Goal: Task Accomplishment & Management: Manage account settings

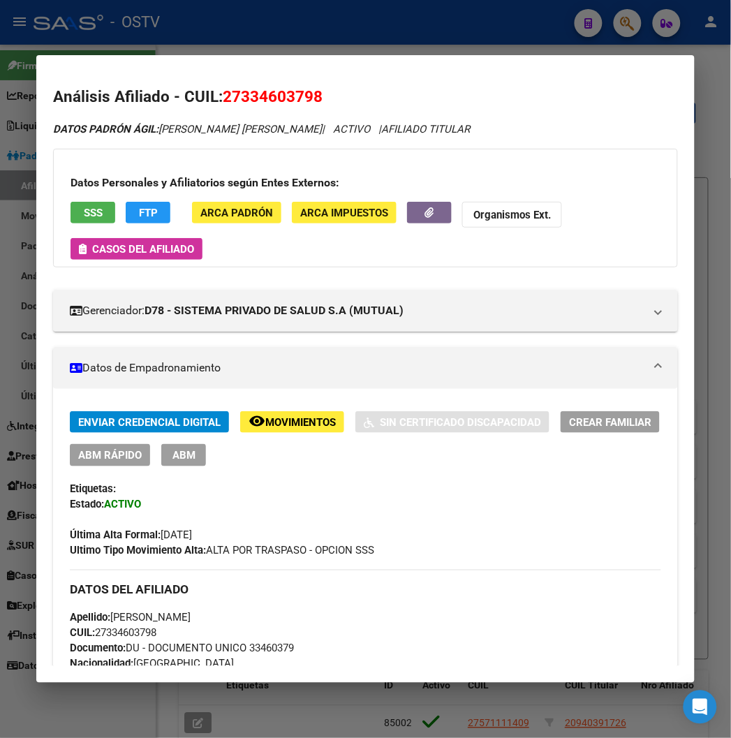
scroll to position [612, 0]
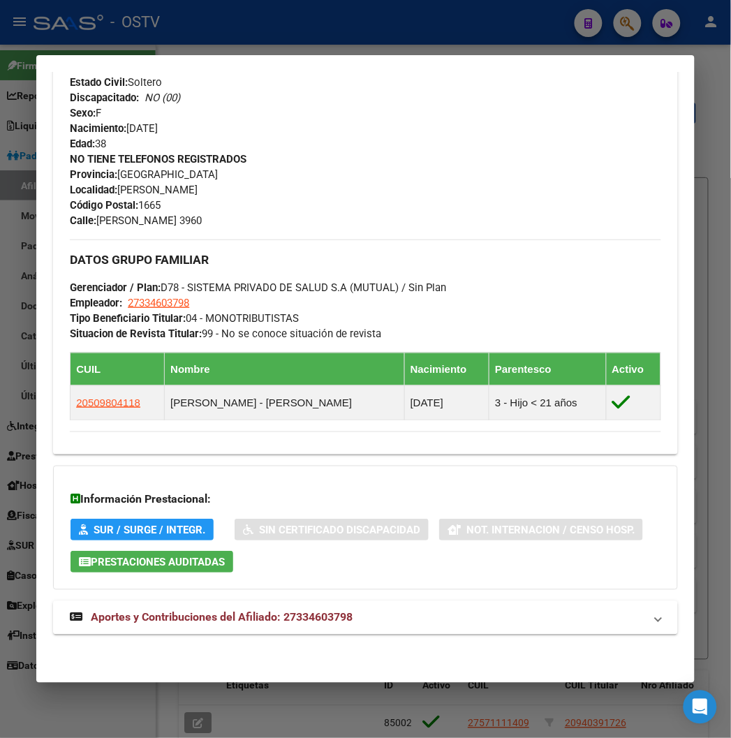
click at [555, 47] on div at bounding box center [365, 369] width 731 height 738
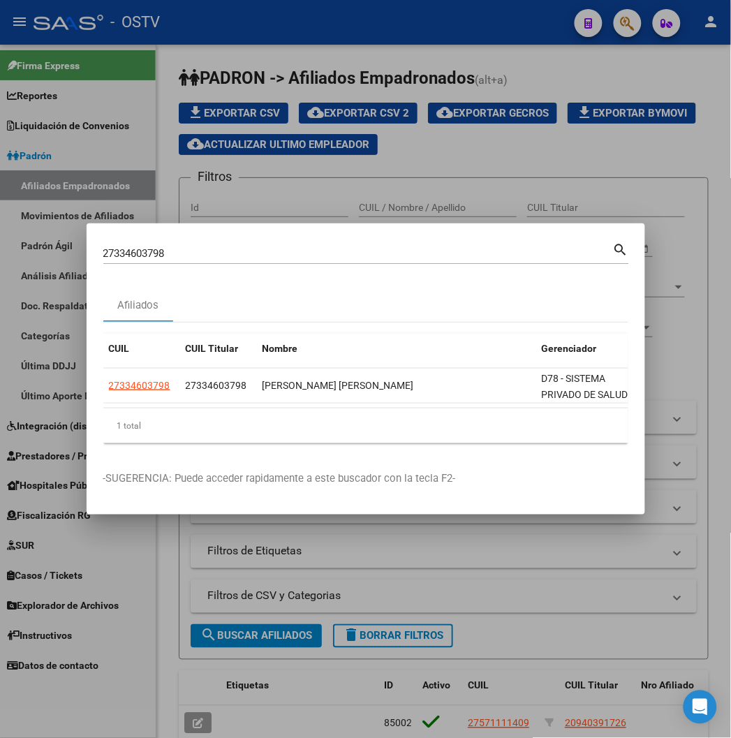
click at [175, 247] on input "27334603798" at bounding box center [357, 253] width 509 height 13
type input "5"
type input "23769488"
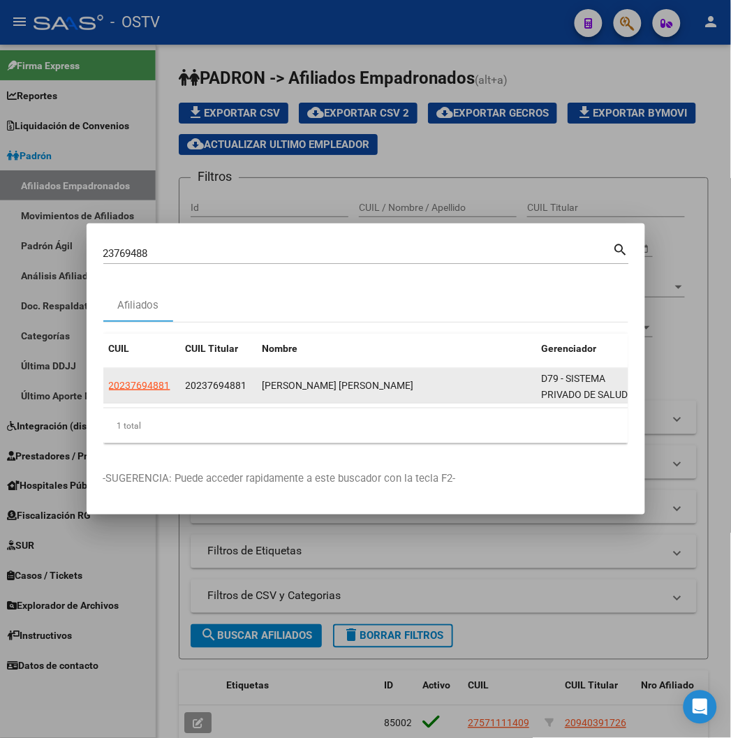
click at [103, 375] on datatable-body-cell "20237694881" at bounding box center [141, 385] width 77 height 34
click at [109, 380] on span "20237694881" at bounding box center [139, 385] width 61 height 11
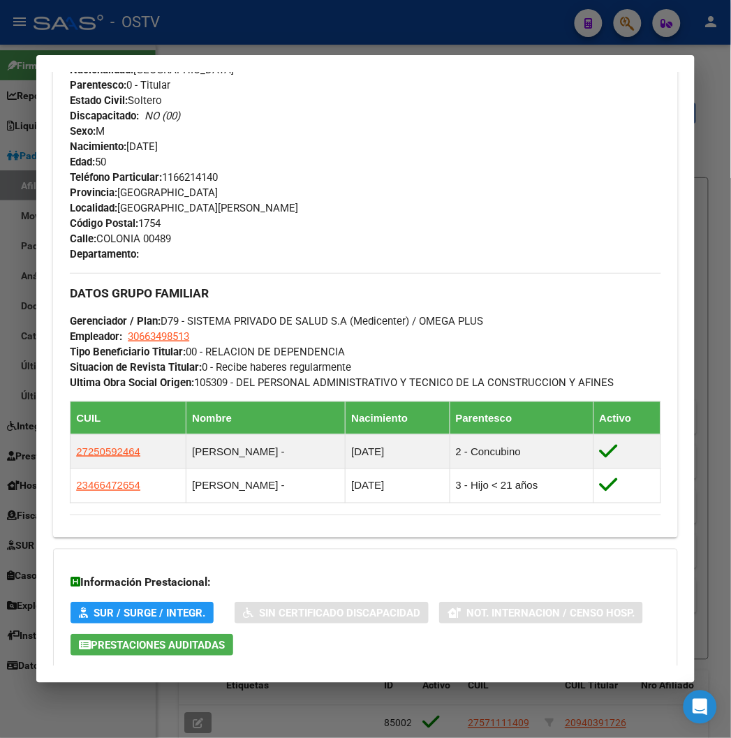
scroll to position [703, 0]
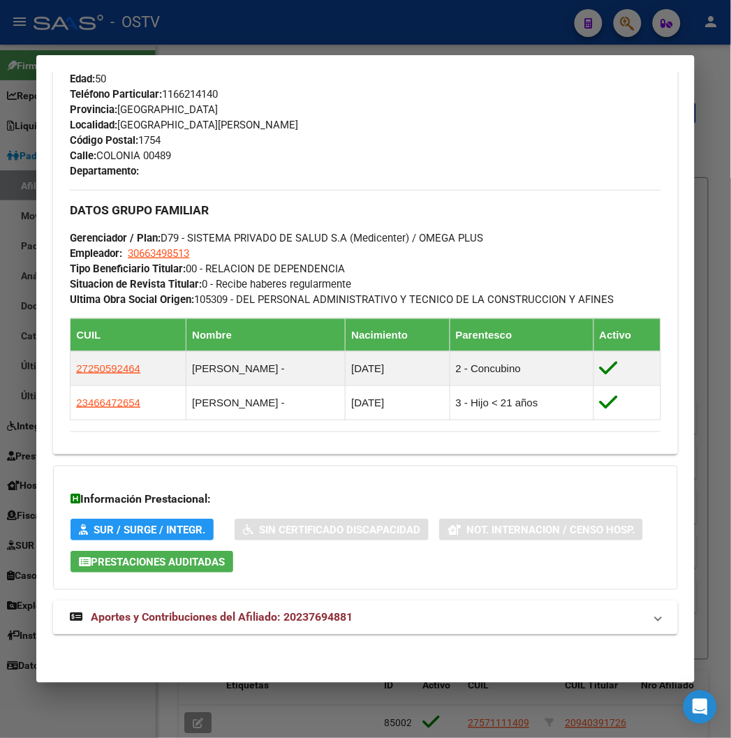
click at [206, 606] on mat-expansion-panel-header "Aportes y Contribuciones del Afiliado: 20237694881" at bounding box center [365, 617] width 624 height 33
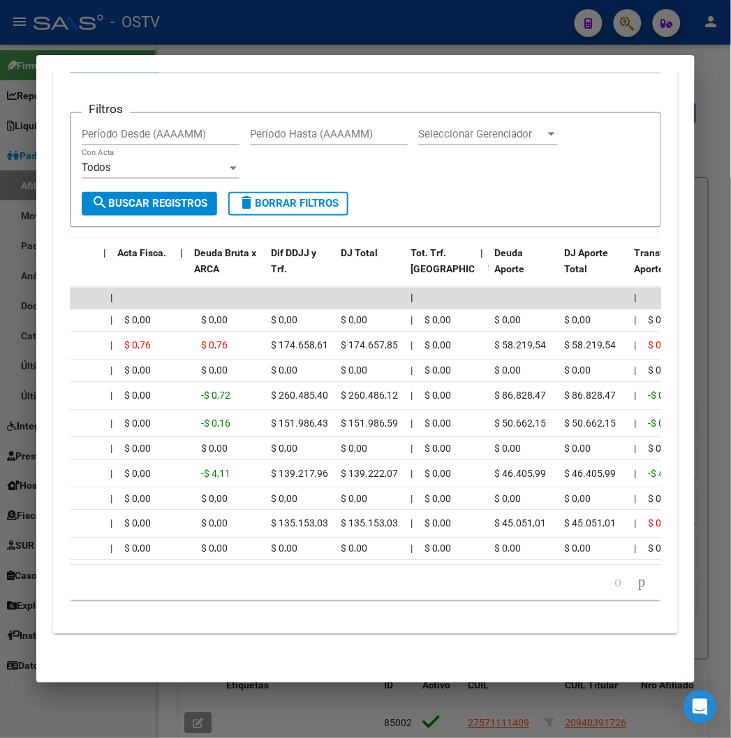
scroll to position [0, 0]
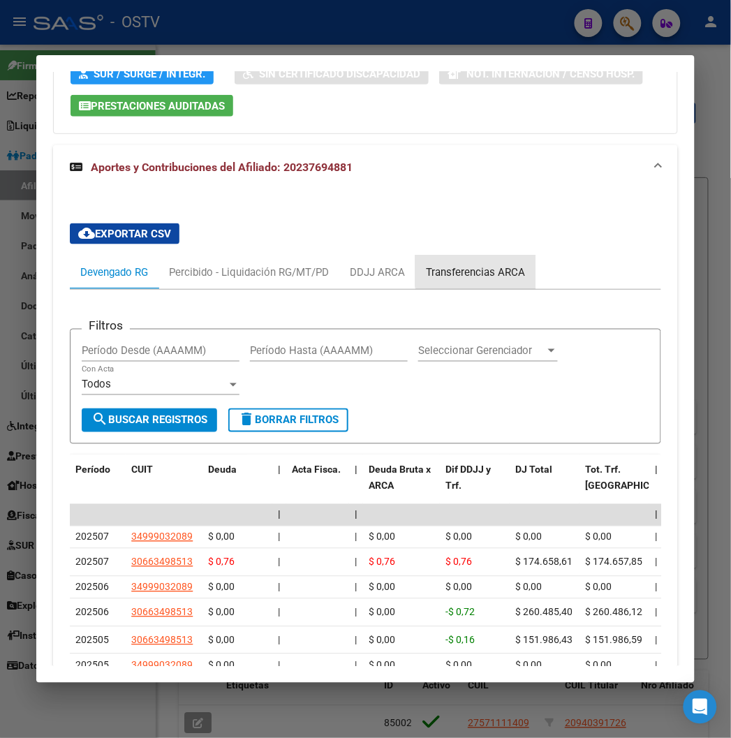
click at [469, 257] on div "Transferencias ARCA" at bounding box center [475, 271] width 120 height 33
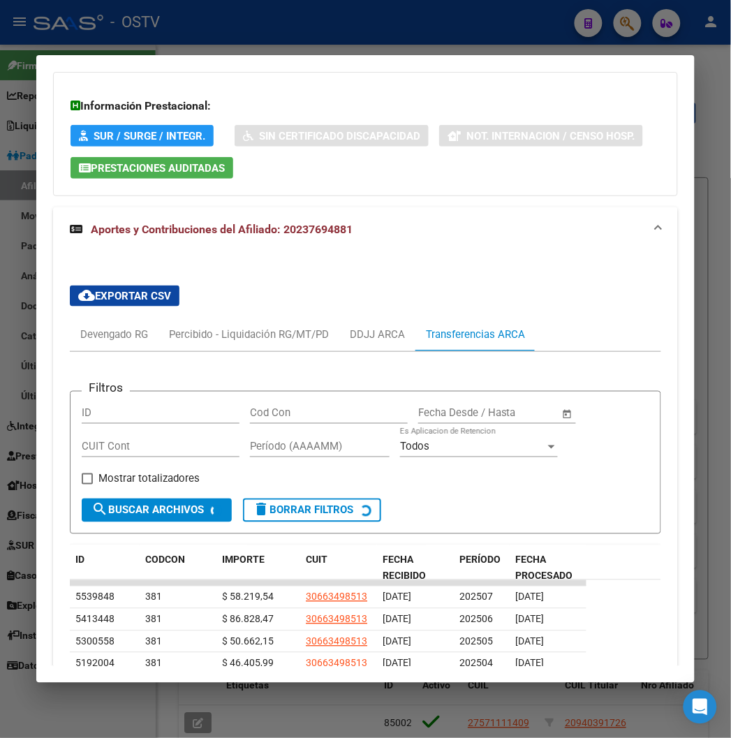
scroll to position [1158, 0]
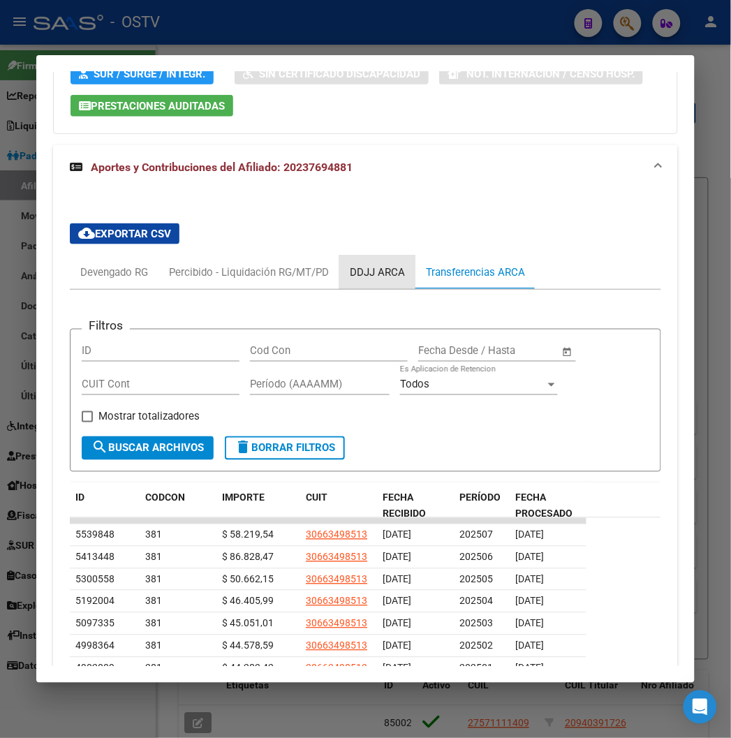
click at [353, 259] on div "DDJJ ARCA" at bounding box center [377, 271] width 76 height 33
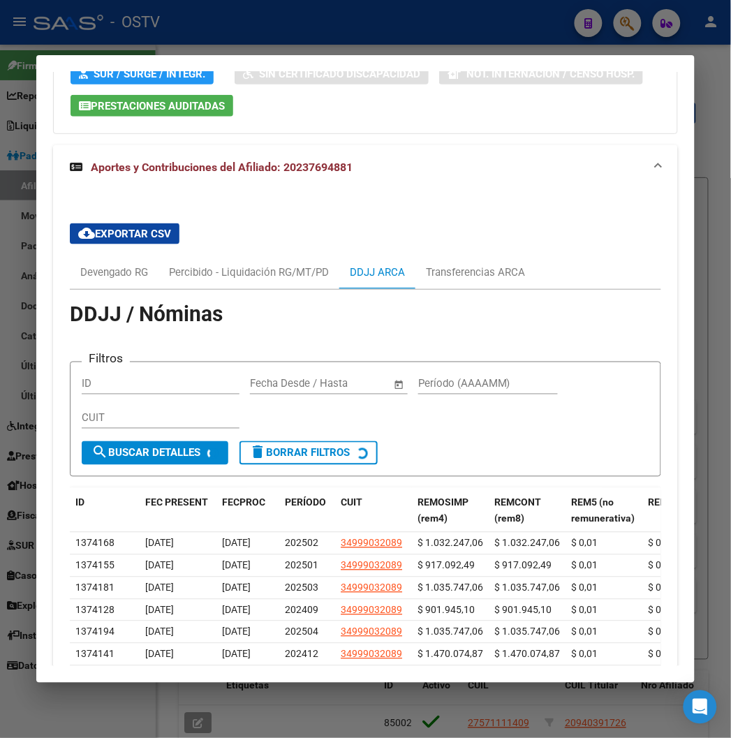
click at [221, 300] on div "DDJJ / Nóminas Filtros ID Start date – End date Fecha Desde / Hasta Período (AA…" at bounding box center [365, 548] width 590 height 516
click at [208, 269] on div "Percibido - Liquidación RG/MT/PD" at bounding box center [249, 271] width 160 height 15
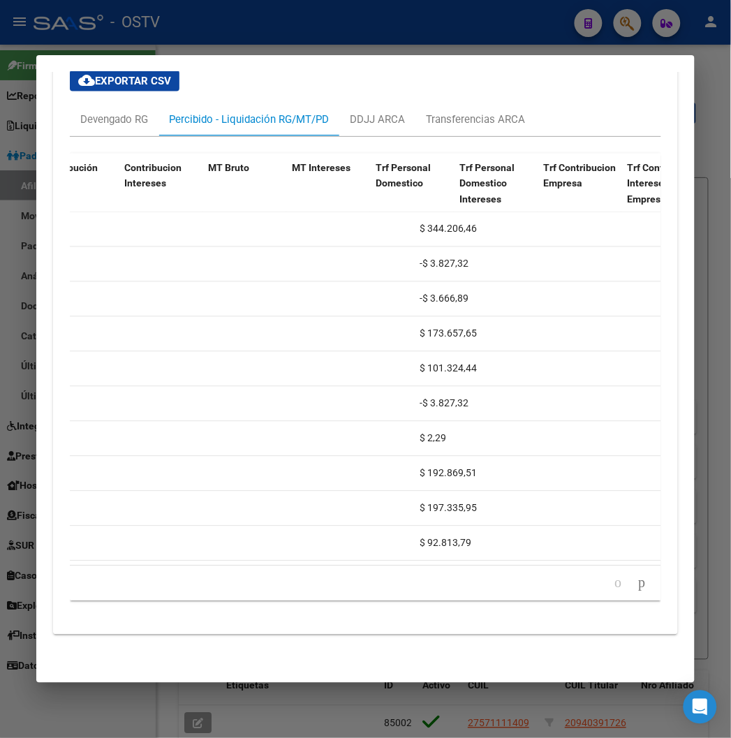
scroll to position [0, 558]
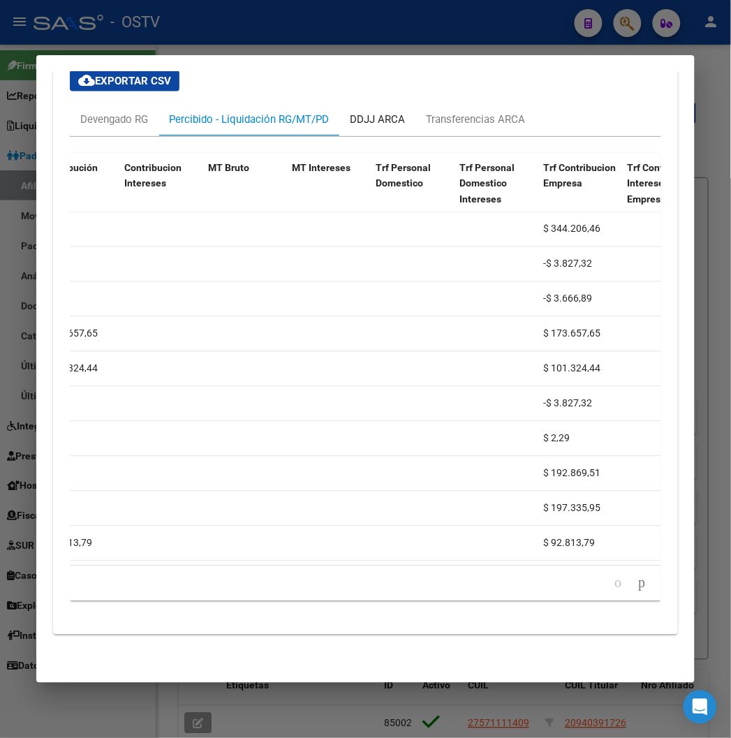
click at [391, 103] on div "DDJJ ARCA" at bounding box center [377, 119] width 76 height 33
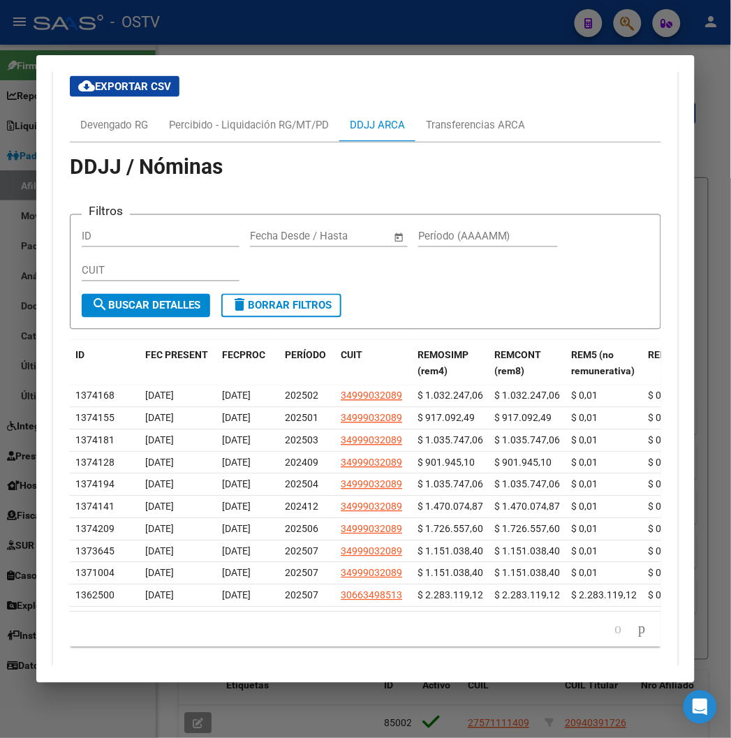
scroll to position [1323, 0]
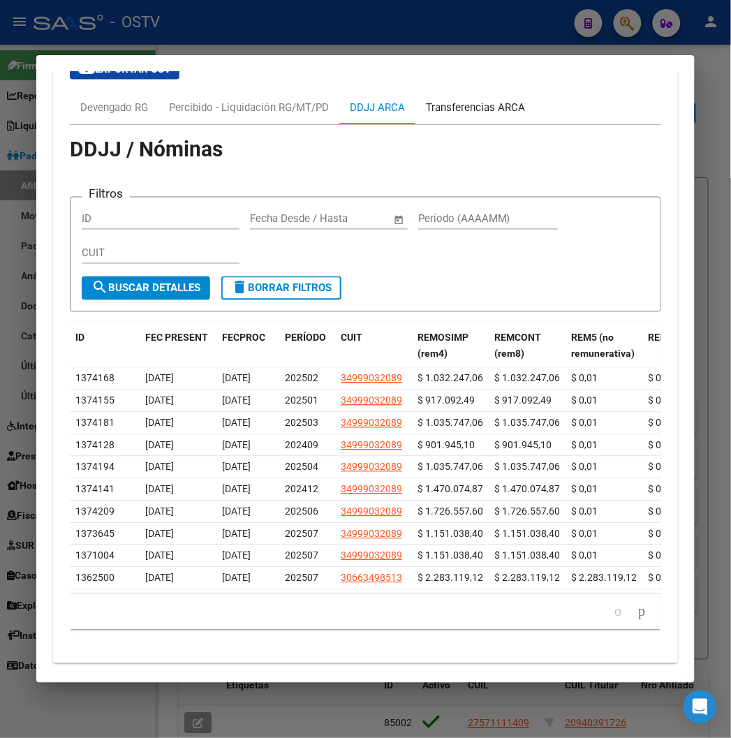
click at [430, 95] on div "Transferencias ARCA" at bounding box center [475, 107] width 120 height 33
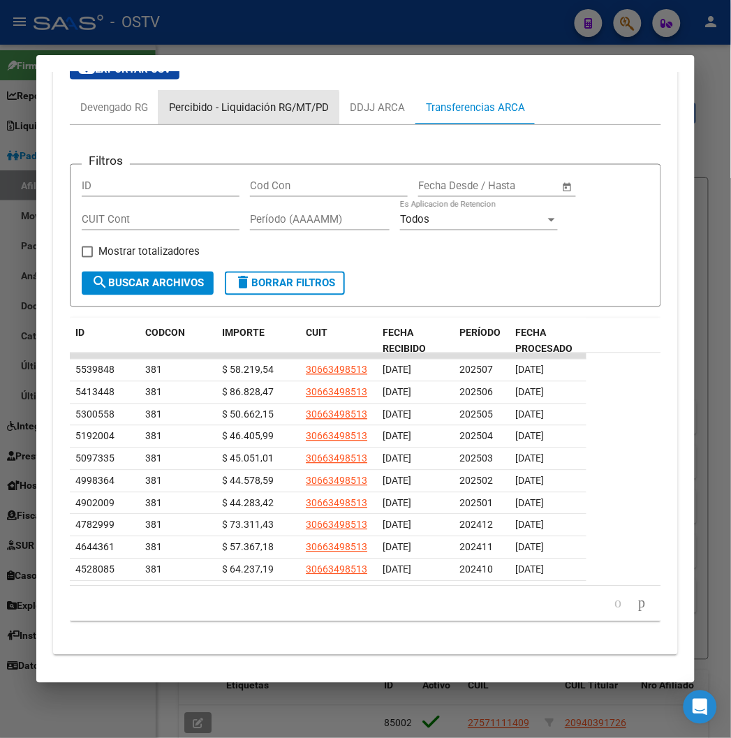
click at [204, 117] on div "Percibido - Liquidación RG/MT/PD" at bounding box center [248, 107] width 181 height 33
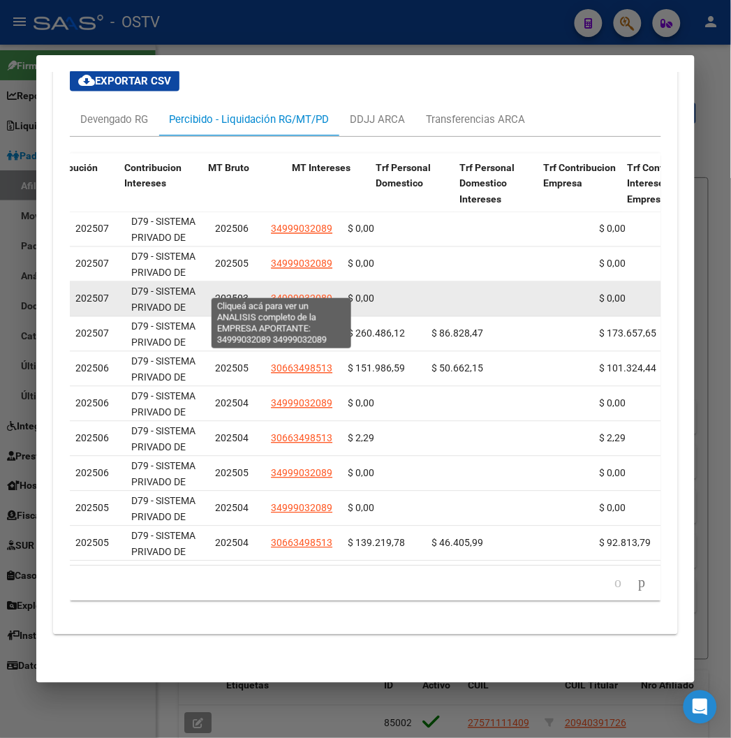
click at [278, 293] on span "34999032089" at bounding box center [301, 298] width 61 height 11
type textarea "34999032089"
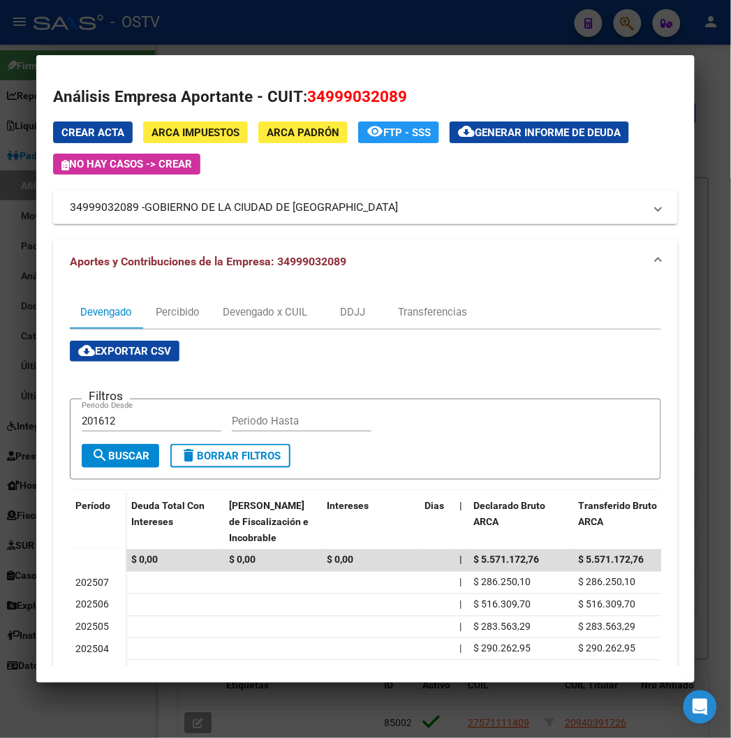
click at [339, 24] on div at bounding box center [365, 369] width 731 height 738
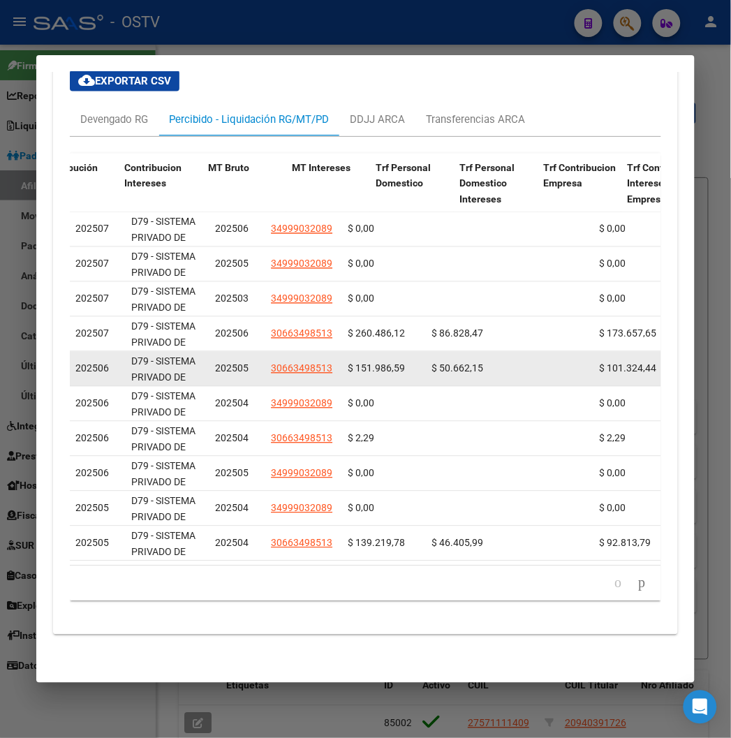
click at [431, 363] on span "$ 50.662,15" at bounding box center [457, 368] width 52 height 11
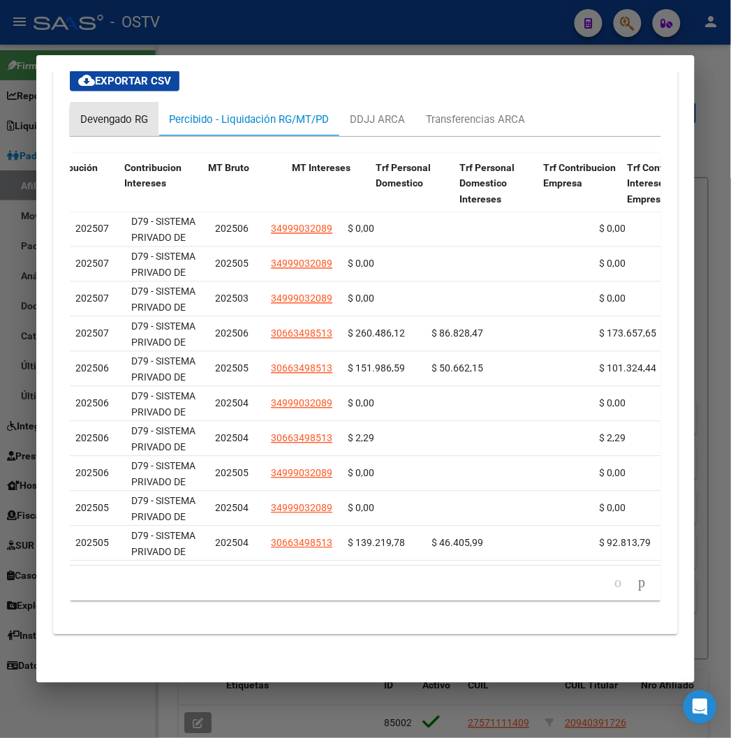
click at [121, 112] on div "Devengado RG" at bounding box center [114, 119] width 68 height 15
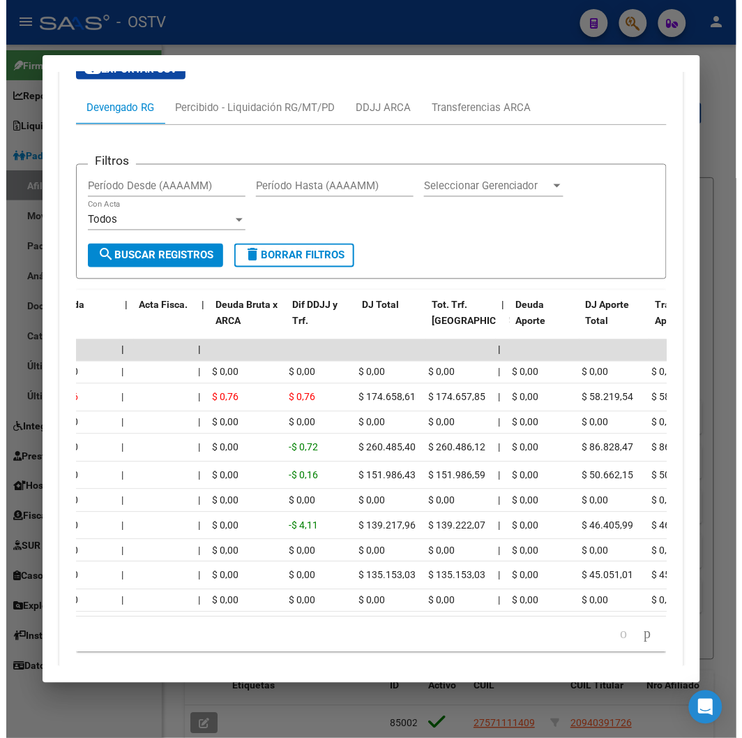
scroll to position [0, 0]
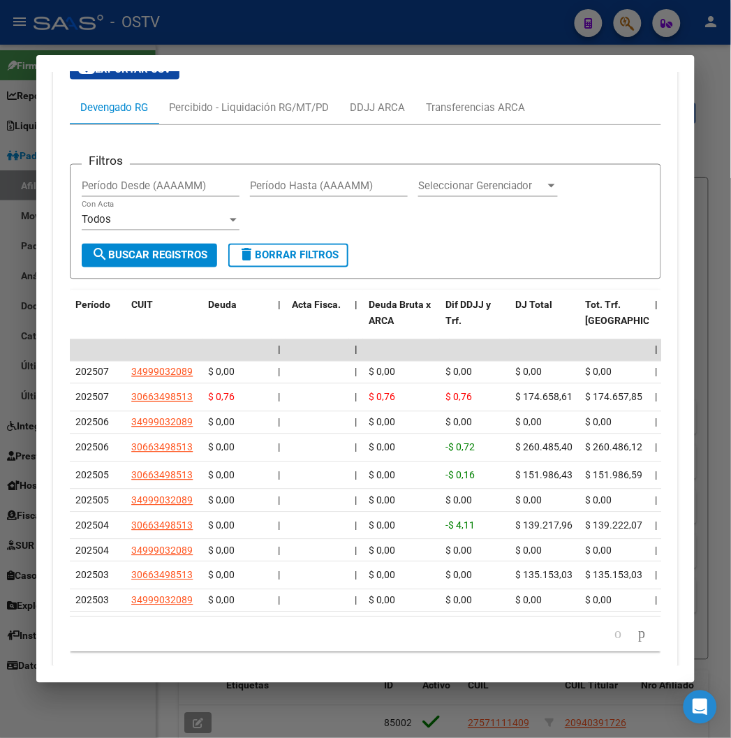
click at [225, 31] on div at bounding box center [365, 369] width 731 height 738
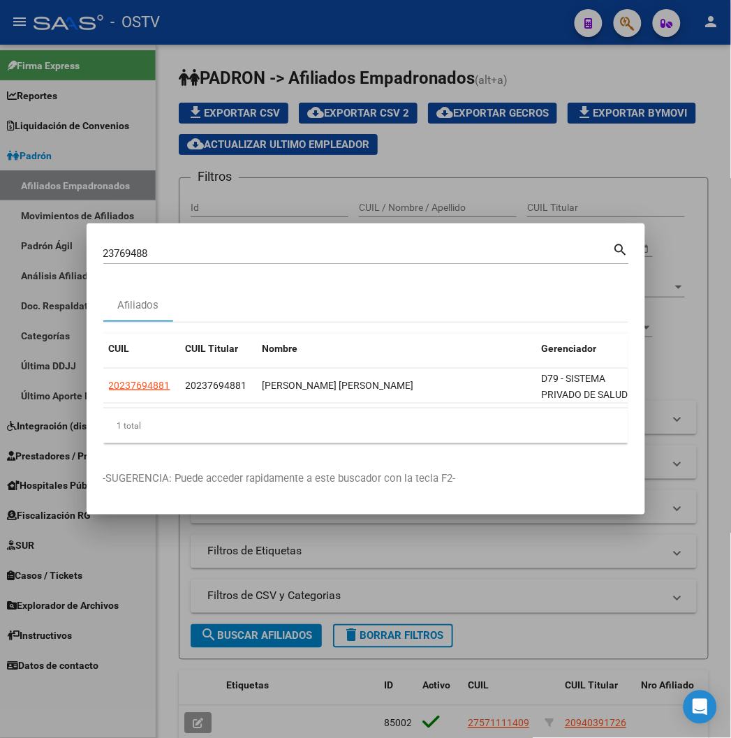
click at [225, 31] on div at bounding box center [365, 369] width 731 height 738
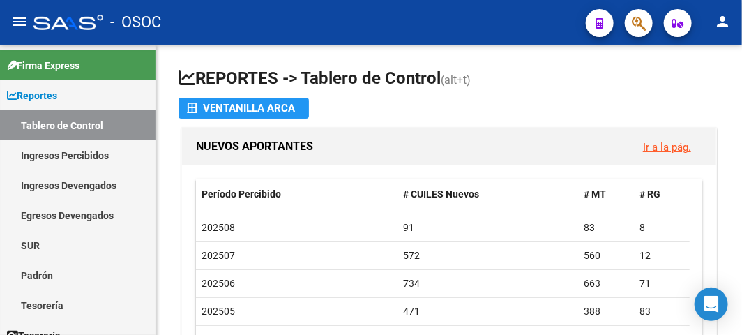
click at [645, 23] on icon "button" at bounding box center [639, 23] width 14 height 16
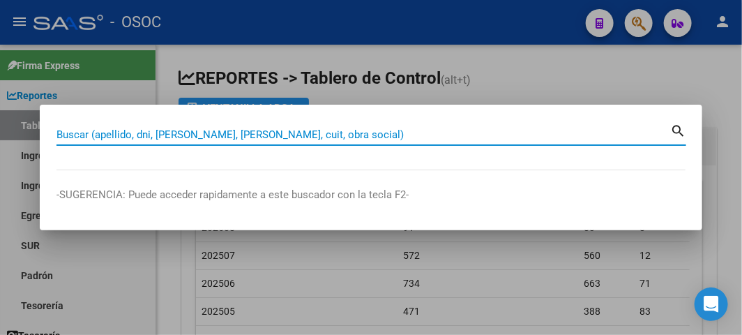
paste input "20467312708"
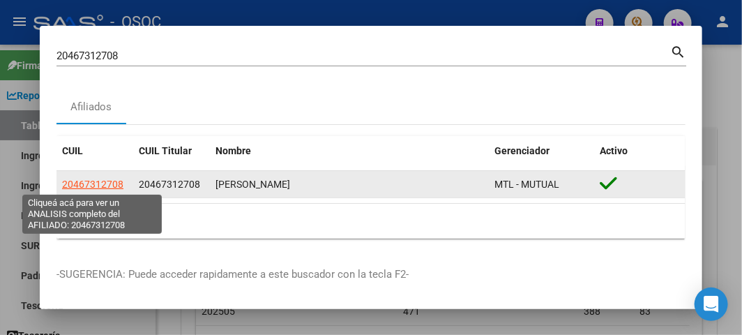
click at [68, 180] on span "20467312708" at bounding box center [92, 184] width 61 height 11
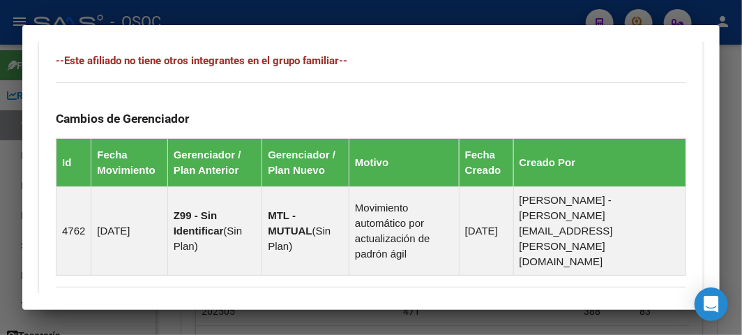
scroll to position [1153, 0]
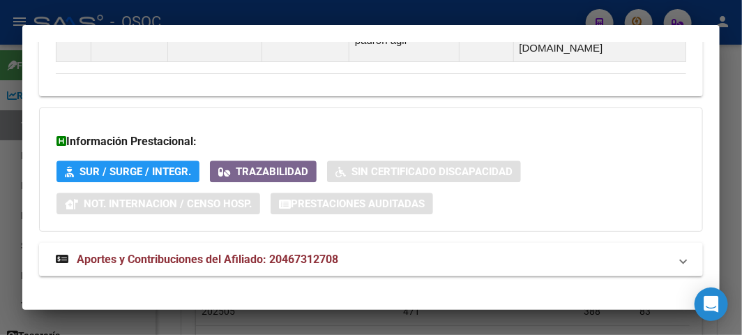
click at [242, 258] on mat-expansion-panel-header "Aportes y Contribuciones del Afiliado: 20467312708" at bounding box center [371, 259] width 664 height 33
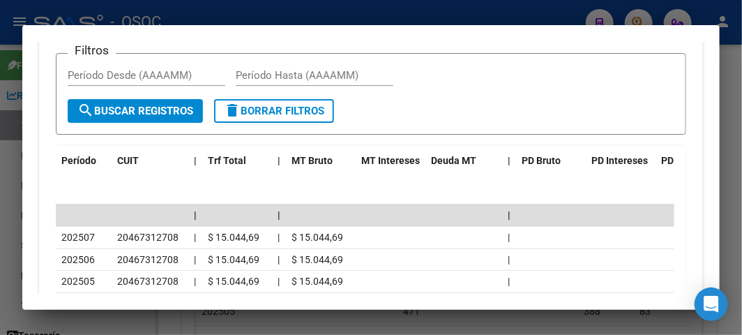
scroll to position [1605, 0]
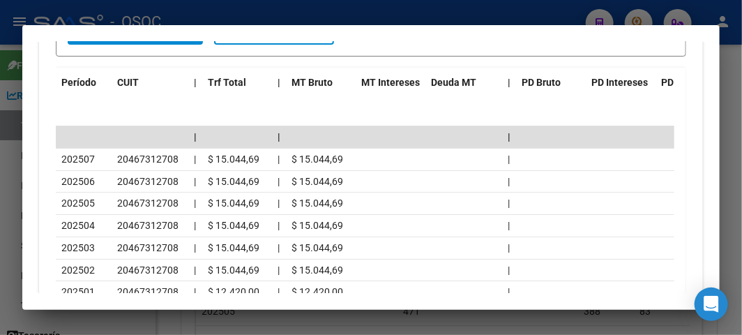
click at [506, 8] on div at bounding box center [371, 167] width 742 height 335
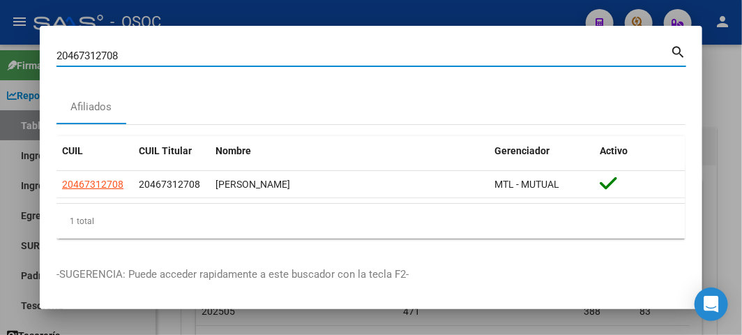
click at [88, 50] on input "20467312708" at bounding box center [364, 56] width 614 height 13
paste input "50264041"
type input "20450264041"
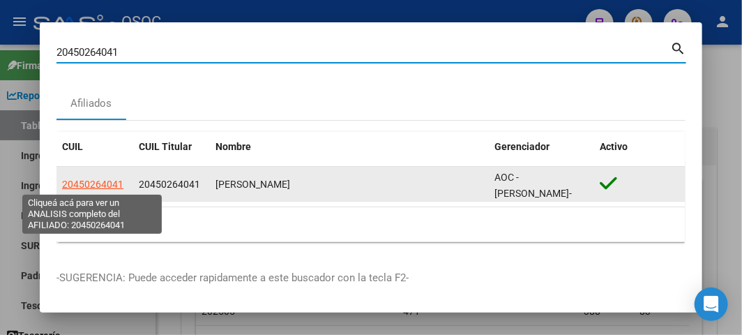
click at [81, 186] on span "20450264041" at bounding box center [92, 184] width 61 height 11
type textarea "20450264041"
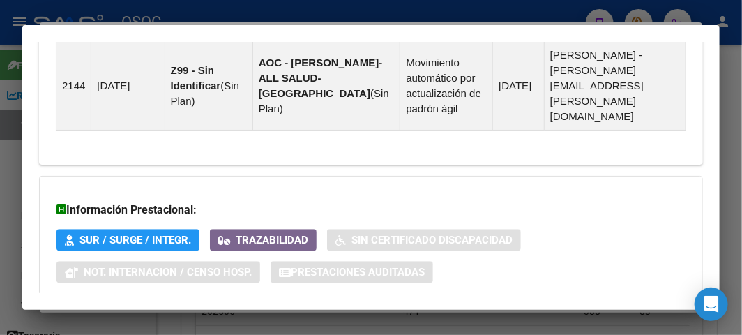
scroll to position [1153, 0]
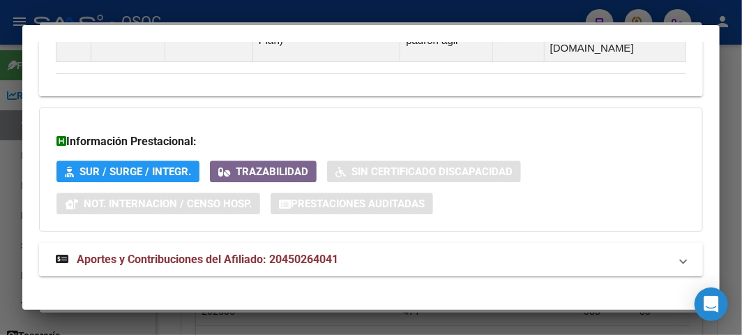
click at [248, 253] on span "Aportes y Contribuciones del Afiliado: 20450264041" at bounding box center [208, 259] width 262 height 13
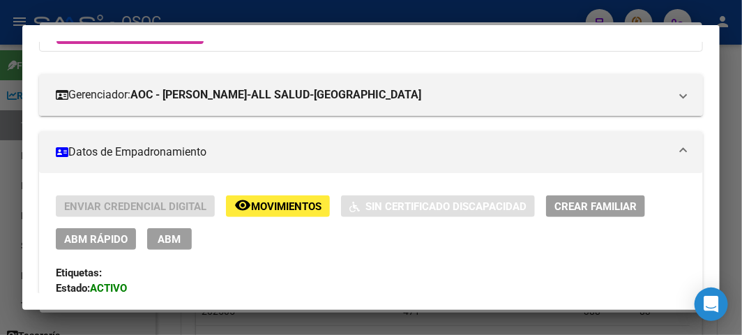
scroll to position [209, 0]
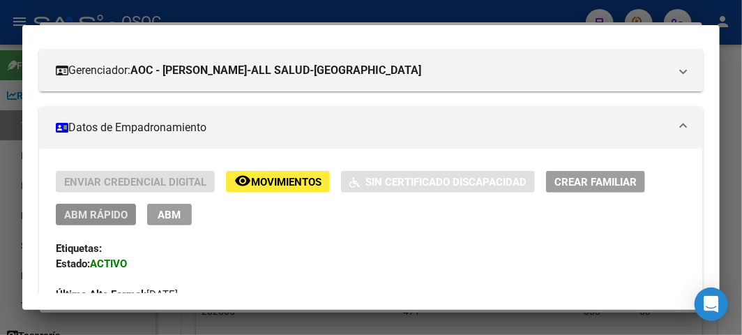
click at [100, 211] on span "ABM Rápido" at bounding box center [95, 215] width 63 height 13
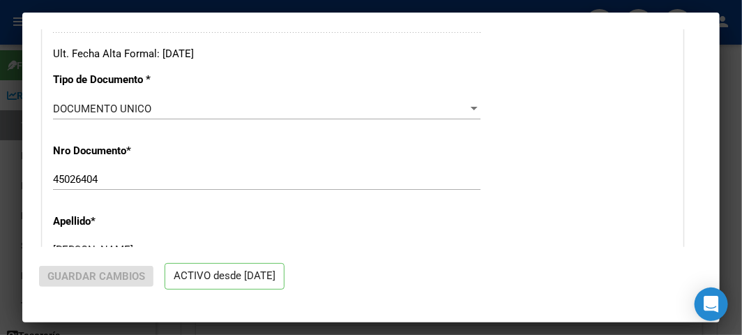
radio input "true"
type input "20-45026404-1"
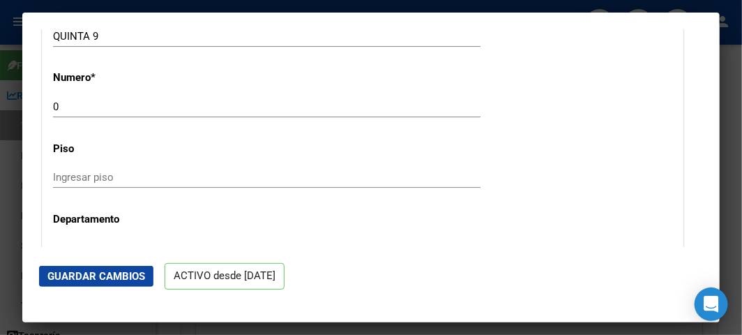
scroll to position [1938, 0]
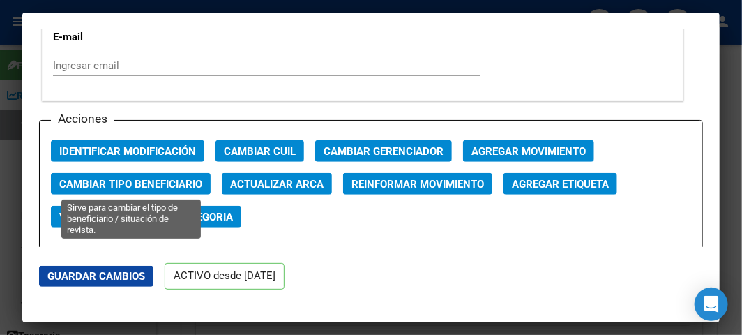
click at [170, 178] on span "Cambiar Tipo Beneficiario" at bounding box center [130, 184] width 143 height 13
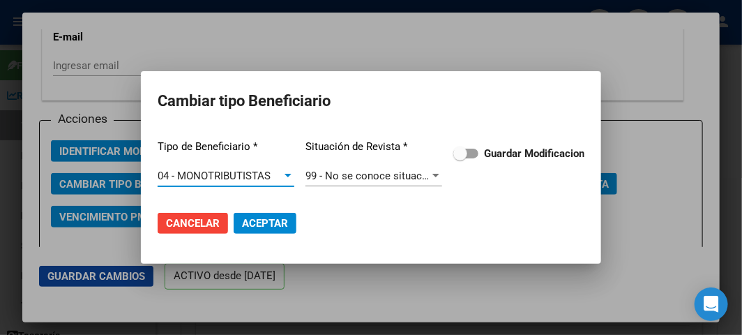
click at [456, 154] on span at bounding box center [461, 154] width 14 height 14
click at [460, 158] on input "Guardar Modificacion" at bounding box center [460, 158] width 1 height 1
click at [246, 220] on span "Aceptar" at bounding box center [265, 223] width 46 height 13
checkbox input "false"
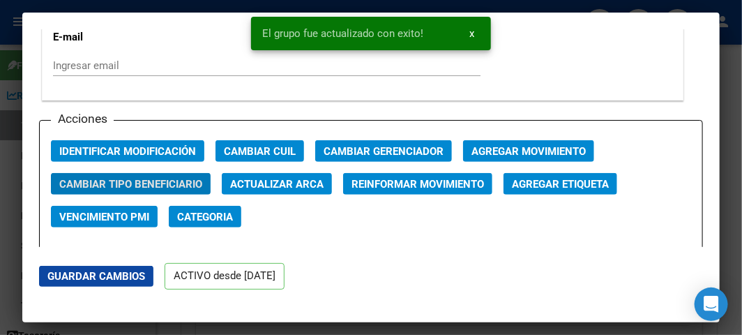
click at [8, 80] on div at bounding box center [371, 167] width 742 height 335
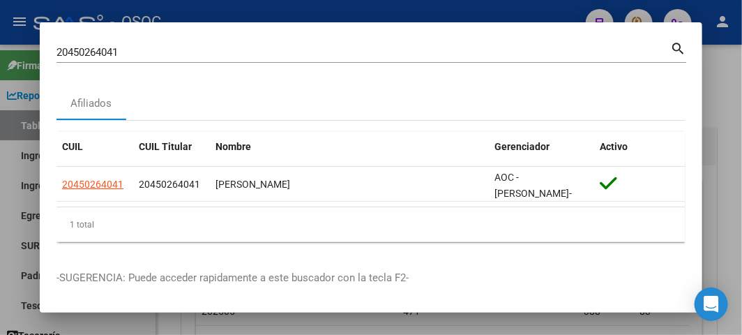
click at [123, 61] on div "20450264041 Buscar (apellido, dni, cuil, nro traspaso, cuit, obra social)" at bounding box center [364, 52] width 614 height 21
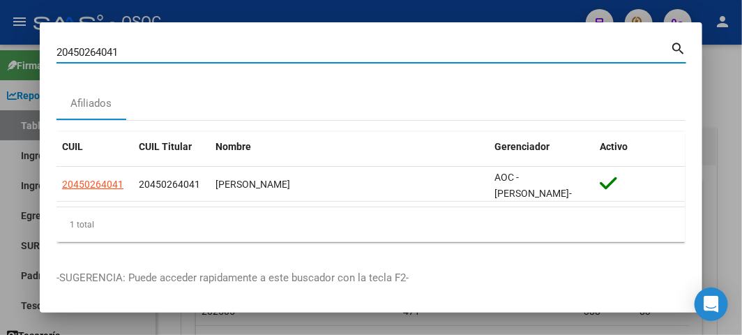
click at [119, 56] on input "20450264041" at bounding box center [364, 52] width 614 height 13
paste input "955123639"
type input "20955123639"
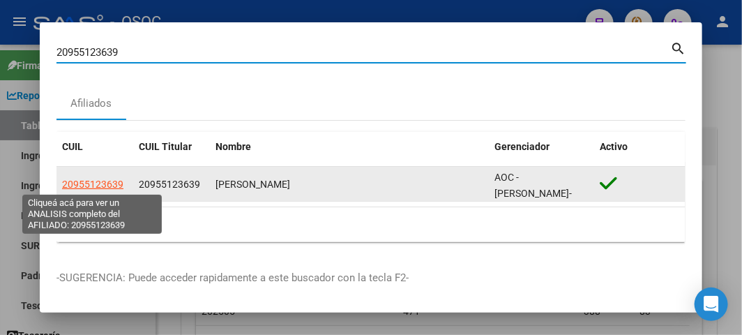
click at [77, 179] on span "20955123639" at bounding box center [92, 184] width 61 height 11
type textarea "20955123639"
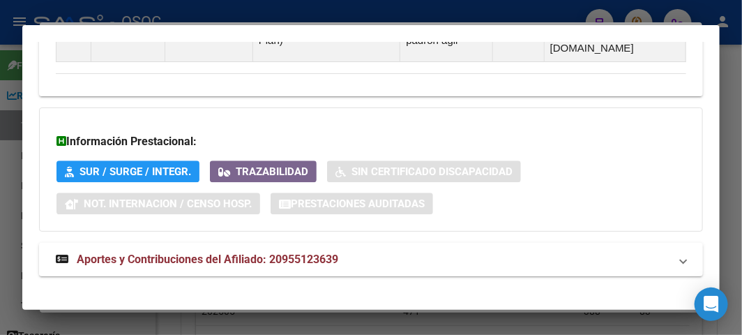
click at [220, 253] on span "Aportes y Contribuciones del Afiliado: 20955123639" at bounding box center [208, 259] width 262 height 13
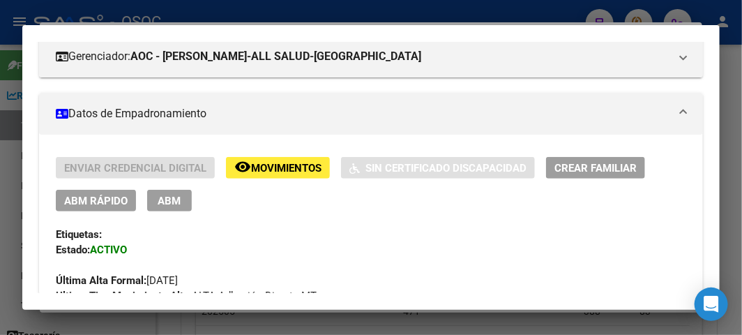
scroll to position [145, 0]
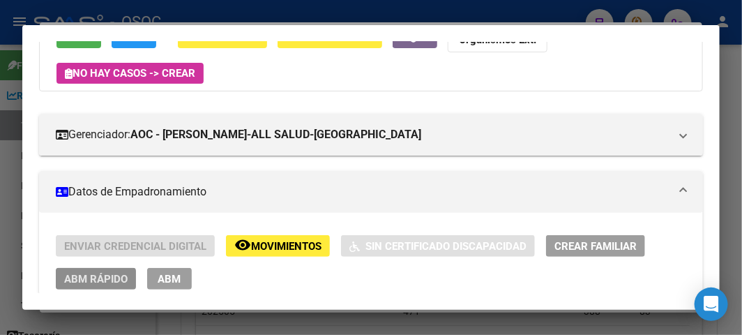
click at [66, 280] on span "ABM Rápido" at bounding box center [95, 279] width 63 height 13
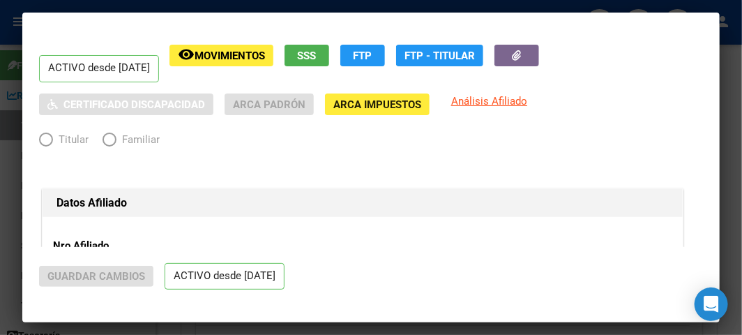
radio input "true"
type input "20-95512363-9"
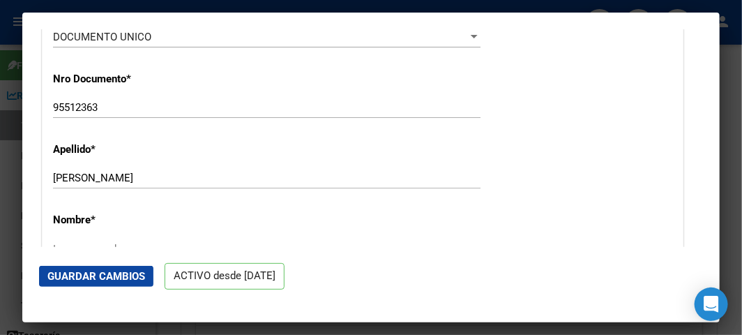
scroll to position [387, 0]
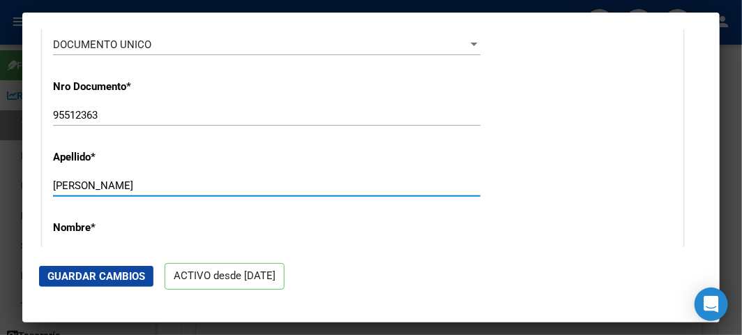
drag, startPoint x: 105, startPoint y: 179, endPoint x: 165, endPoint y: 180, distance: 60.7
click at [165, 180] on input "ALARCON IBARRA GUSTAVO" at bounding box center [267, 185] width 428 height 13
click at [165, 182] on input "ALARCON IBARRA GUSTAVO" at bounding box center [267, 185] width 428 height 13
type input "ALARCON IBARRA"
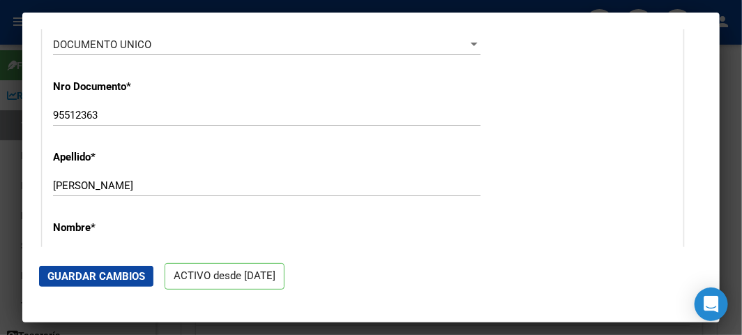
scroll to position [505, 0]
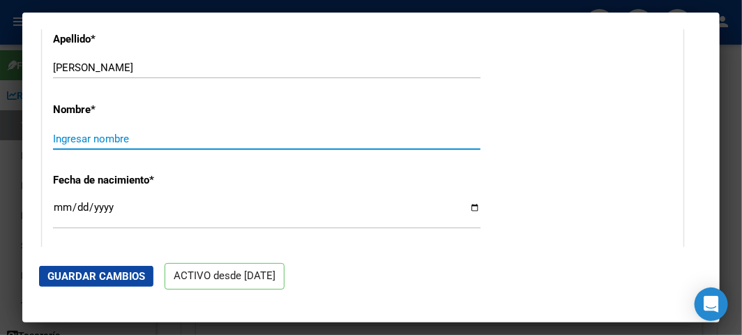
paste input "GUSTAVO"
type input "GUSTAVO"
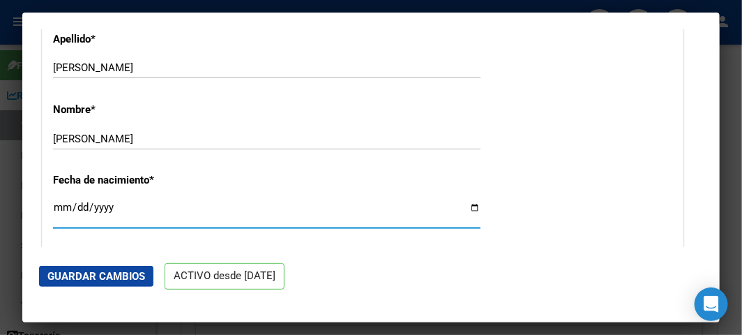
type input "1900-01-01"
type input "1976-03-01"
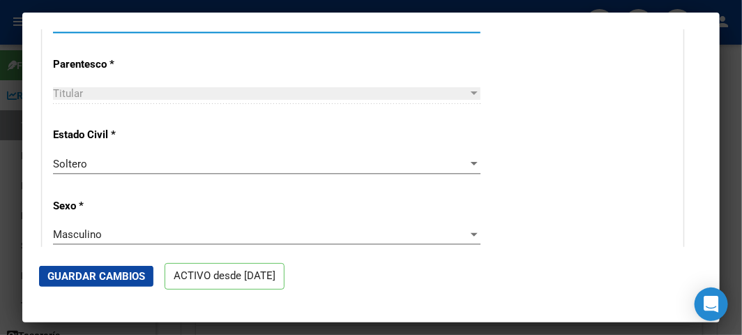
scroll to position [815, 0]
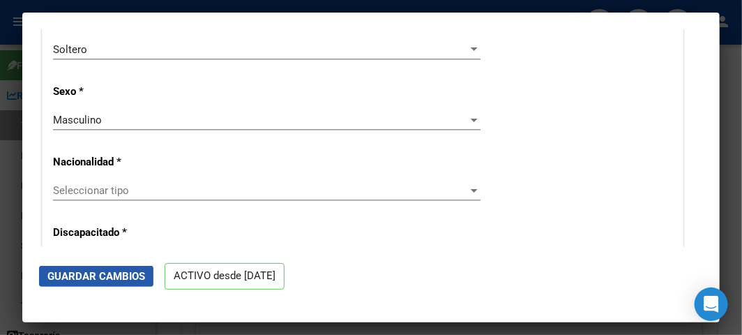
click at [117, 279] on span "Guardar Cambios" at bounding box center [96, 276] width 98 height 13
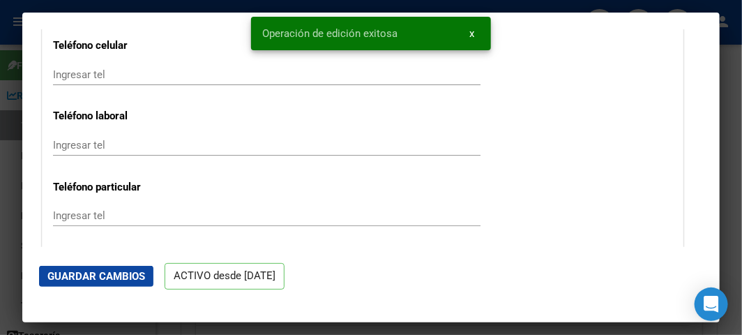
scroll to position [1901, 0]
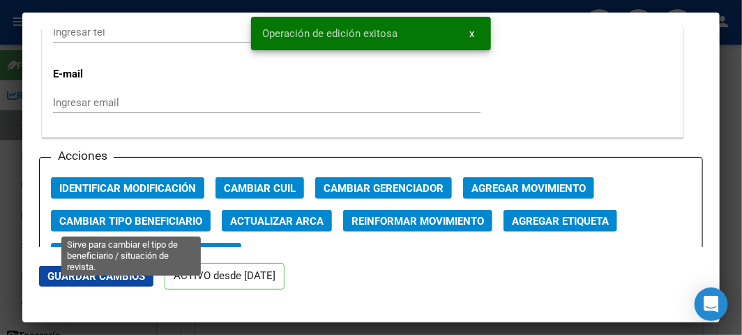
click at [184, 220] on span "Cambiar Tipo Beneficiario" at bounding box center [130, 221] width 143 height 13
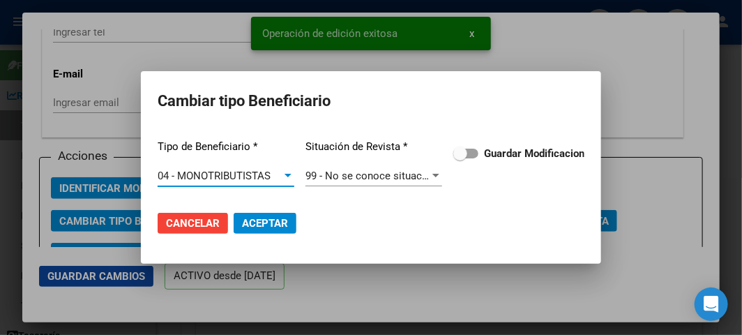
click at [484, 156] on strong "Guardar Modificacion" at bounding box center [534, 153] width 100 height 13
click at [461, 158] on input "Guardar Modificacion" at bounding box center [460, 158] width 1 height 1
click at [293, 228] on button "Aceptar" at bounding box center [265, 223] width 63 height 21
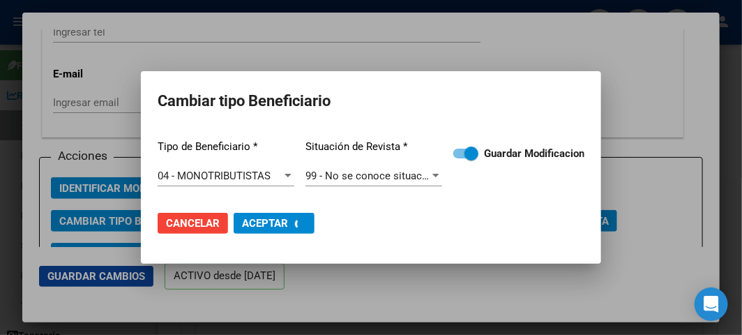
checkbox input "false"
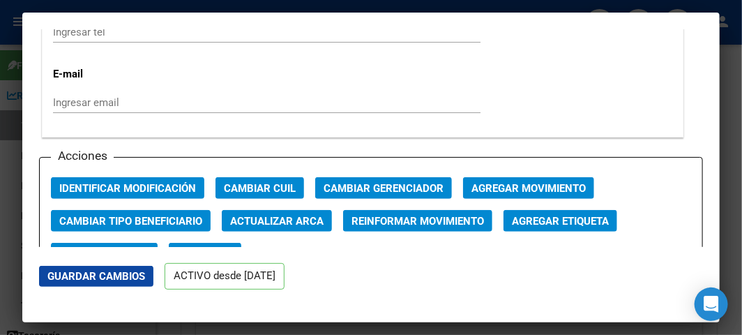
click at [15, 199] on div at bounding box center [371, 167] width 742 height 335
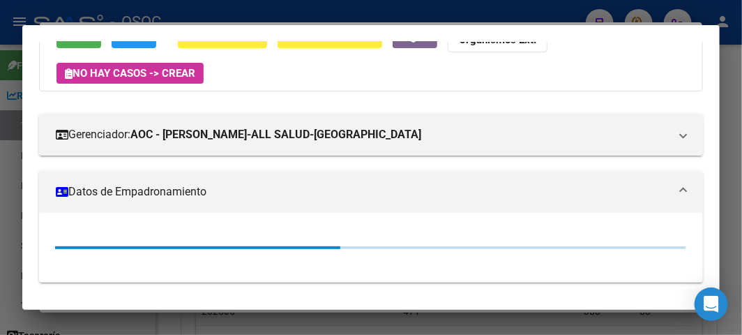
click at [17, 190] on div at bounding box center [371, 167] width 742 height 335
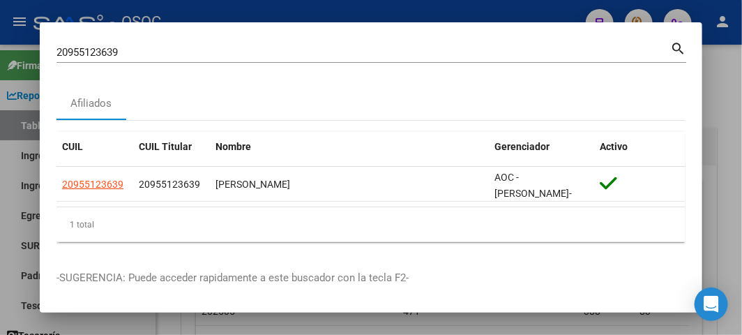
click at [17, 190] on div at bounding box center [371, 167] width 742 height 335
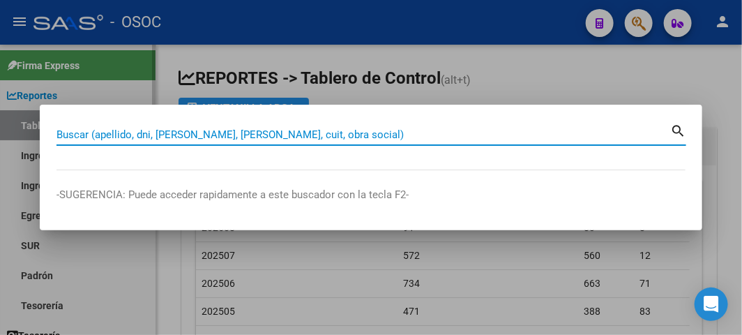
paste input "20364669179"
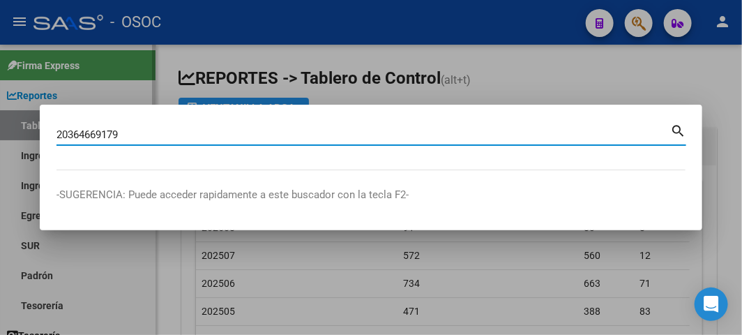
type input "20364669179"
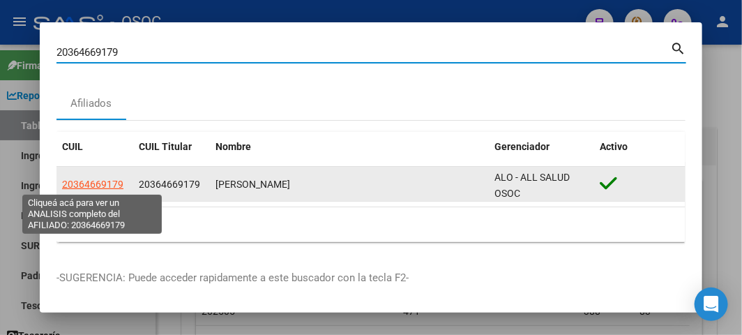
click at [122, 183] on span "20364669179" at bounding box center [92, 184] width 61 height 11
type textarea "20364669179"
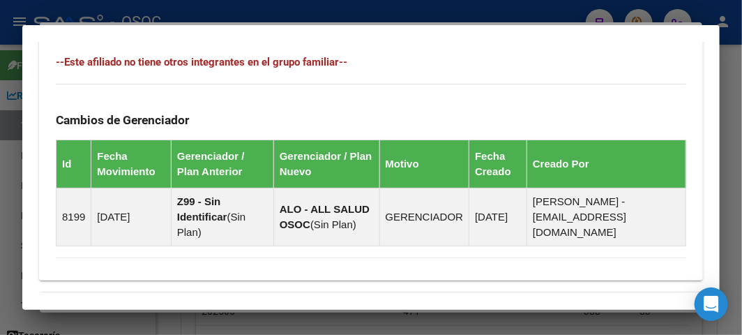
scroll to position [1139, 0]
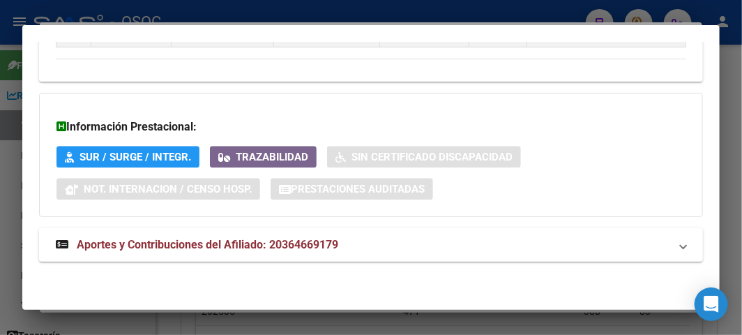
click at [248, 247] on span "Aportes y Contribuciones del Afiliado: 20364669179" at bounding box center [208, 244] width 262 height 13
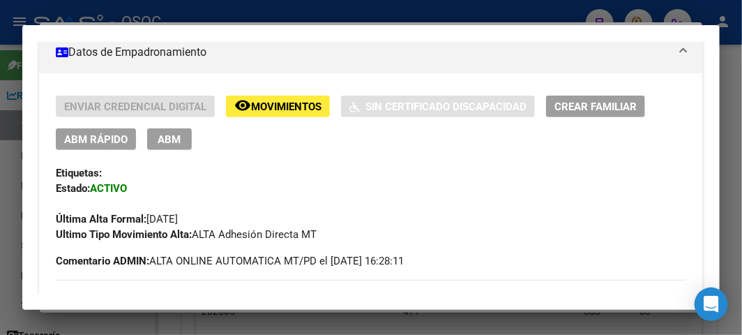
scroll to position [0, 0]
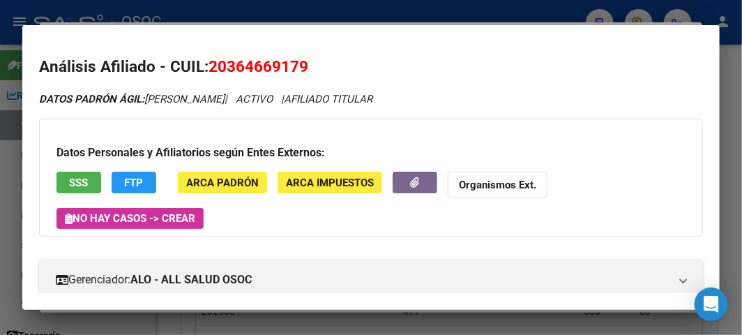
click at [88, 182] on span "SSS" at bounding box center [79, 183] width 19 height 13
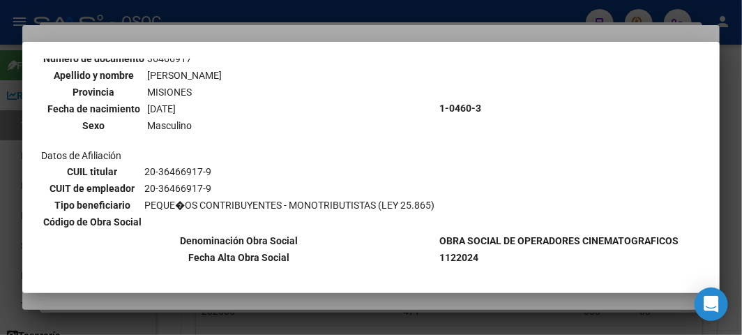
scroll to position [155, 0]
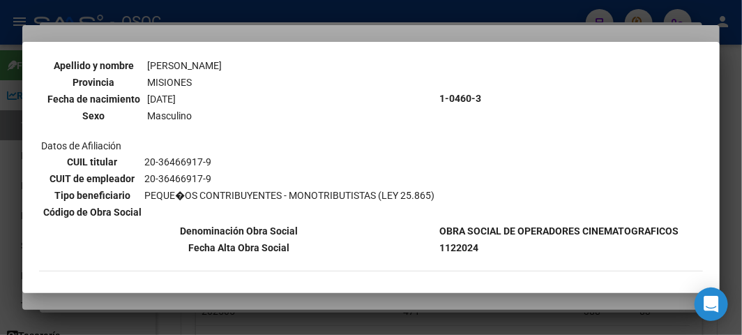
click at [210, 29] on div at bounding box center [371, 167] width 742 height 335
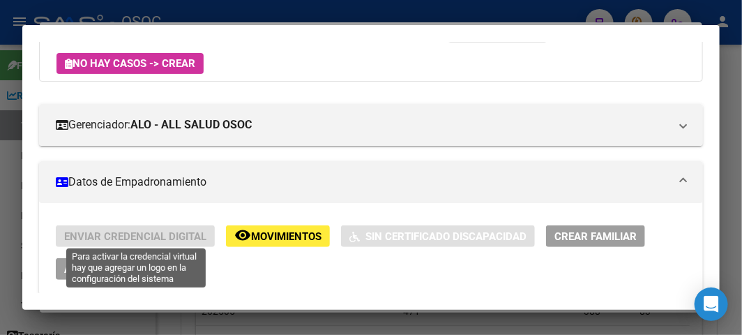
scroll to position [232, 0]
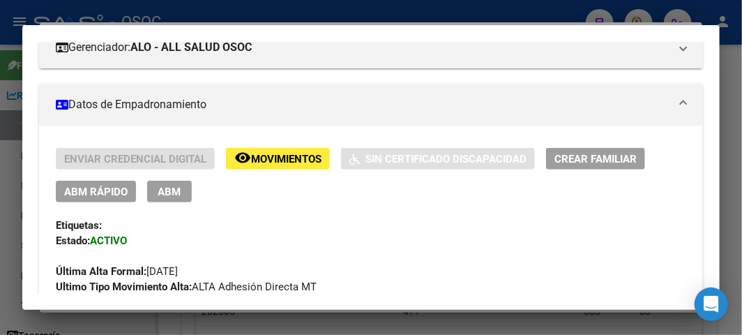
click at [87, 184] on button "ABM Rápido" at bounding box center [96, 192] width 80 height 22
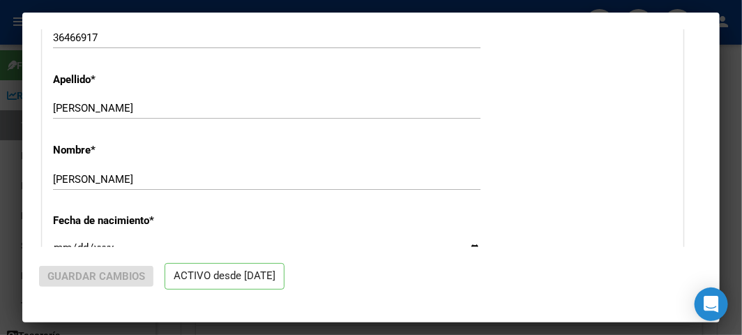
radio input "true"
type input "20-36466917-9"
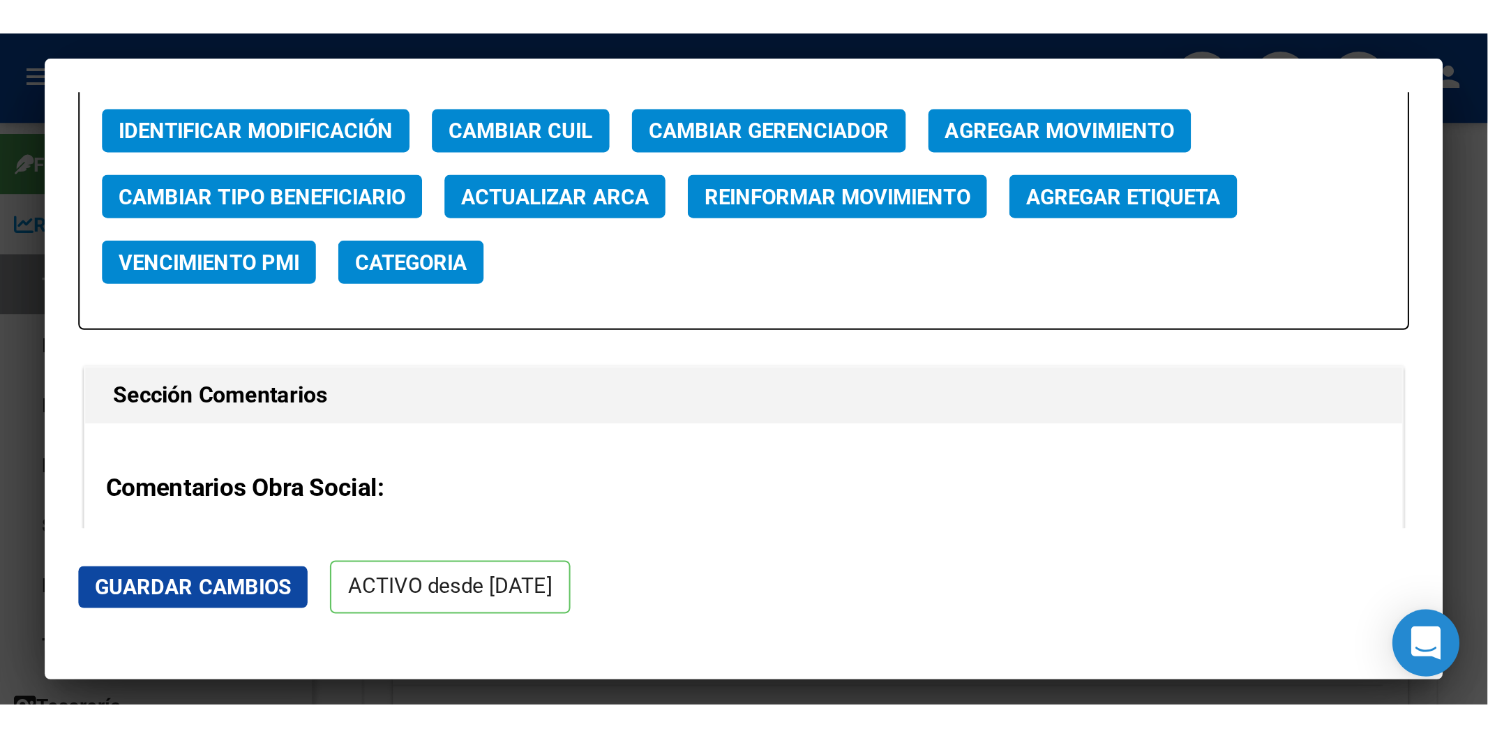
scroll to position [1938, 0]
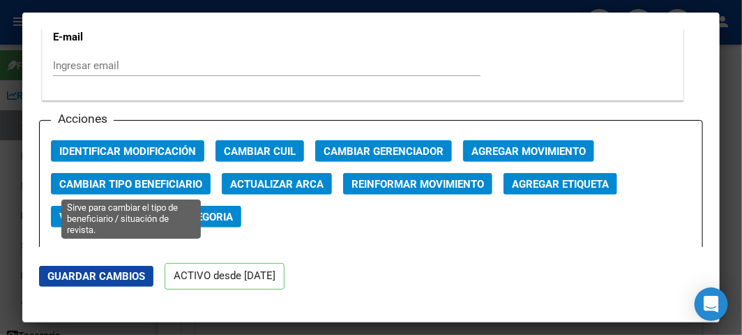
click at [154, 175] on button "Cambiar Tipo Beneficiario" at bounding box center [131, 184] width 160 height 22
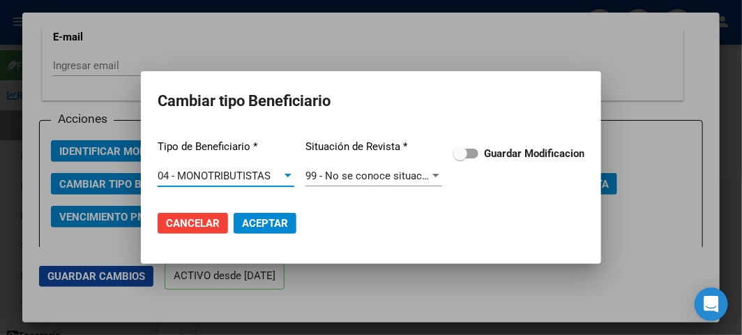
click at [469, 152] on span at bounding box center [466, 154] width 25 height 10
click at [461, 158] on input "Guardar Modificacion" at bounding box center [460, 158] width 1 height 1
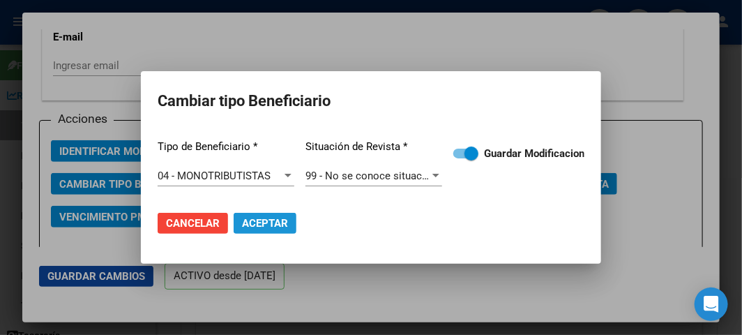
click at [271, 232] on button "Aceptar" at bounding box center [265, 223] width 63 height 21
checkbox input "false"
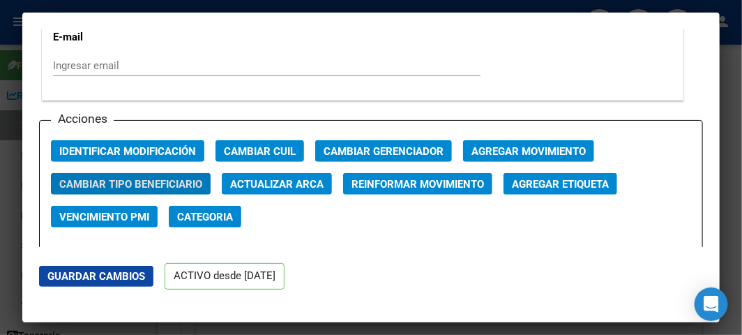
click at [22, 47] on mat-dialog-content "ACTIVO desde 01/12/2024 remove_red_eye Movimientos SSS FTP Sin Certificado Disc…" at bounding box center [371, 138] width 698 height 218
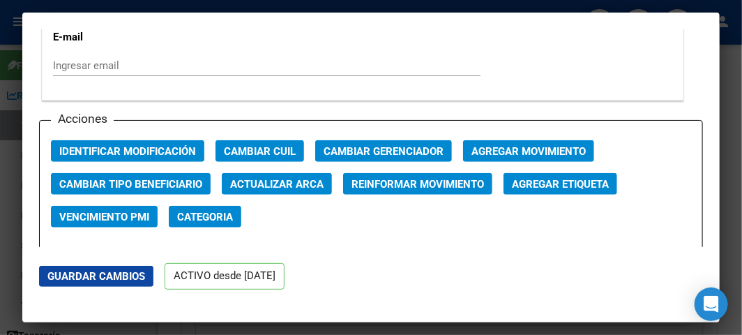
click at [22, 47] on mat-dialog-content "ACTIVO desde 01/12/2024 remove_red_eye Movimientos SSS FTP Sin Certificado Disc…" at bounding box center [371, 138] width 698 height 218
click at [20, 47] on div at bounding box center [371, 167] width 742 height 335
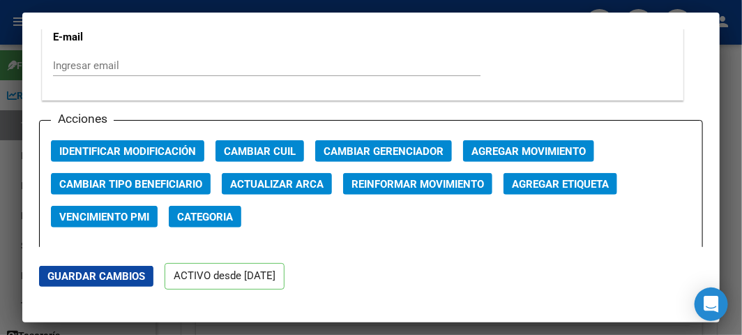
click at [20, 47] on div at bounding box center [371, 167] width 742 height 335
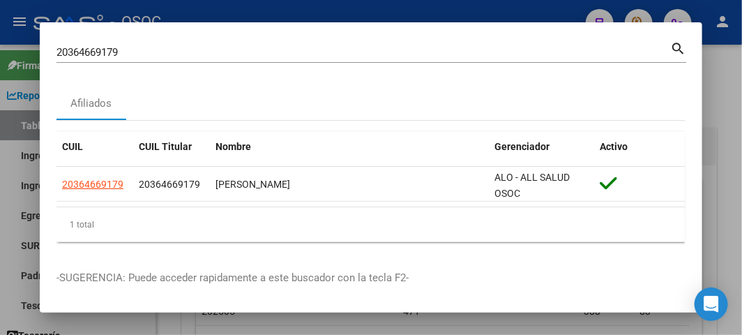
click at [130, 54] on input "20364669179" at bounding box center [364, 52] width 614 height 13
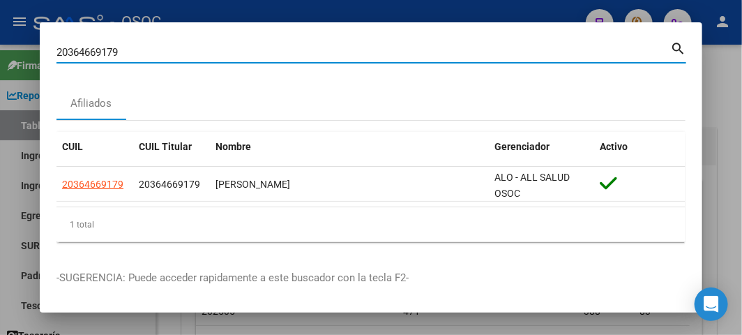
click at [130, 54] on input "20364669179" at bounding box center [364, 52] width 614 height 13
paste input "-29565957-3"
type input "20295659573"
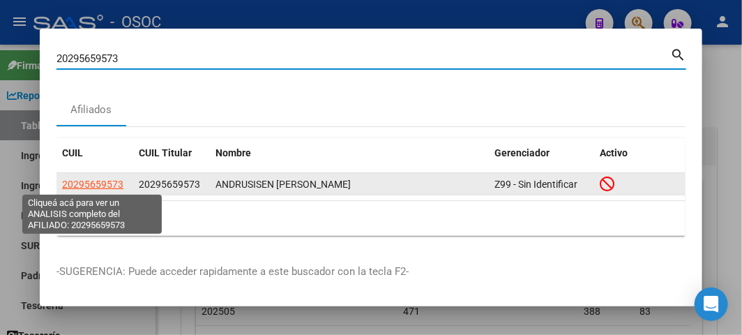
click at [67, 186] on span "20295659573" at bounding box center [92, 184] width 61 height 11
type textarea "20295659573"
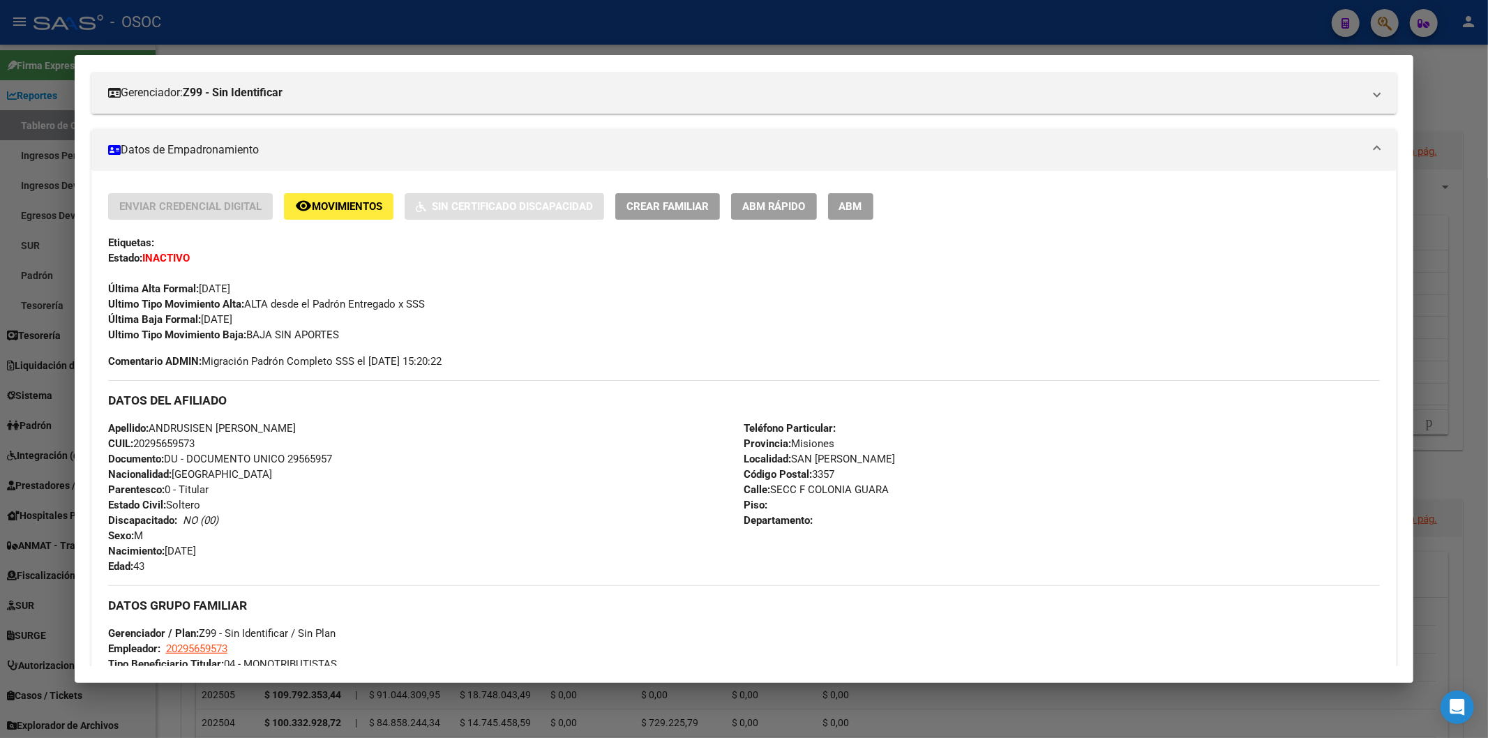
scroll to position [497, 0]
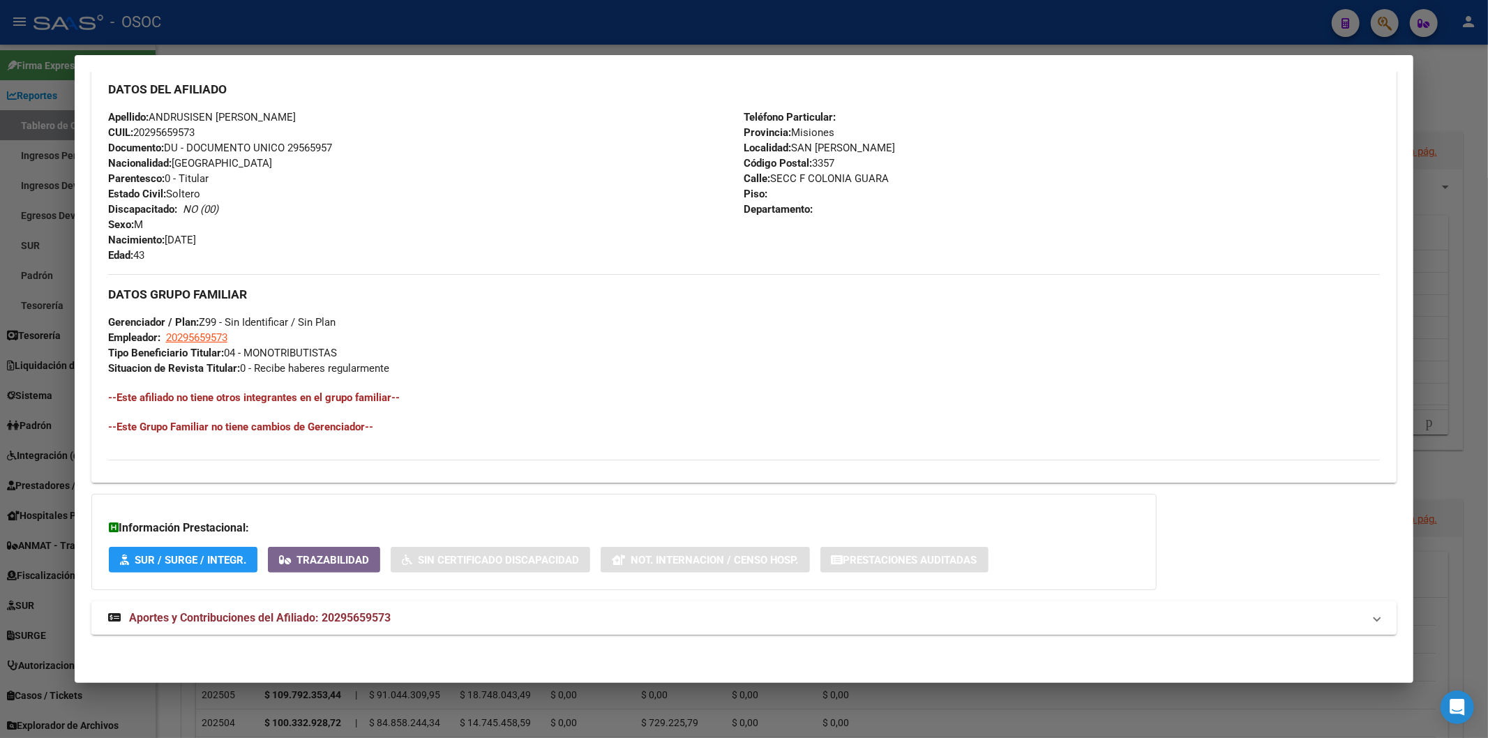
click at [288, 334] on mat-expansion-panel-header "Aportes y Contribuciones del Afiliado: 20295659573" at bounding box center [744, 617] width 1306 height 33
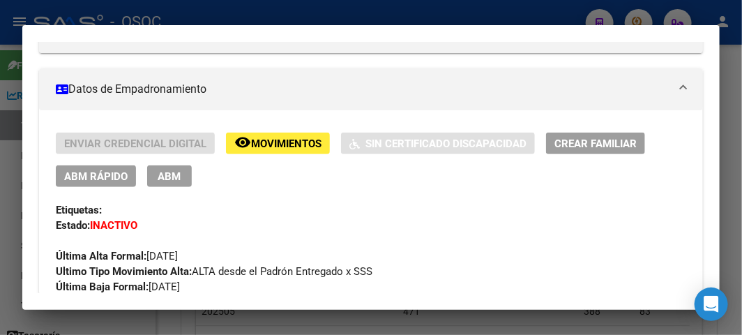
scroll to position [247, 0]
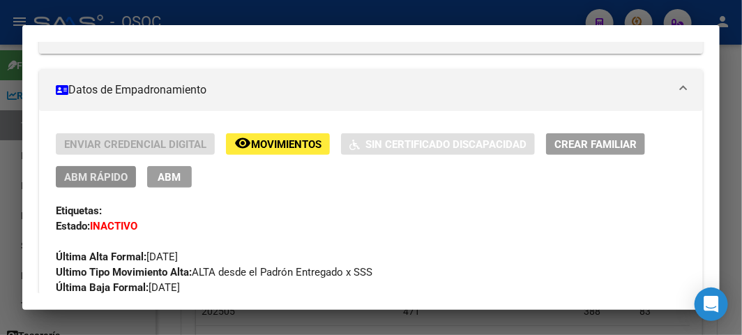
click at [77, 169] on button "ABM Rápido" at bounding box center [96, 177] width 80 height 22
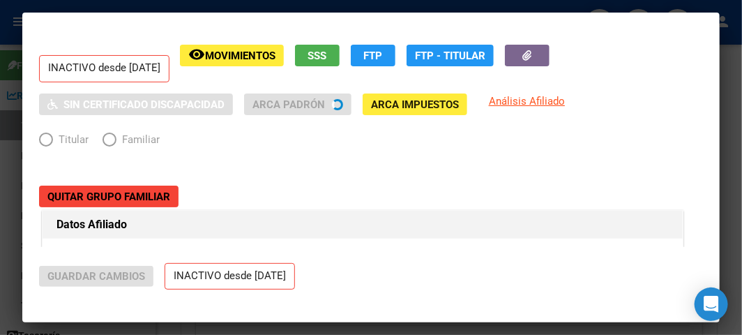
radio input "true"
type input "20-29565957-3"
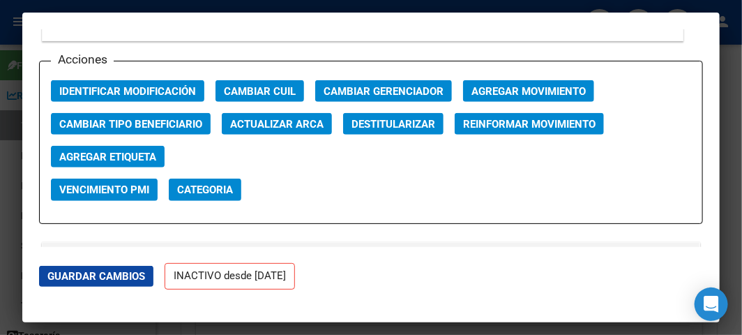
scroll to position [2015, 0]
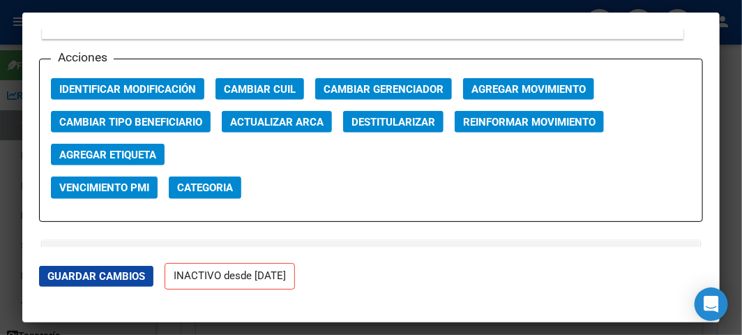
click at [498, 89] on span "Agregar Movimiento" at bounding box center [529, 89] width 114 height 13
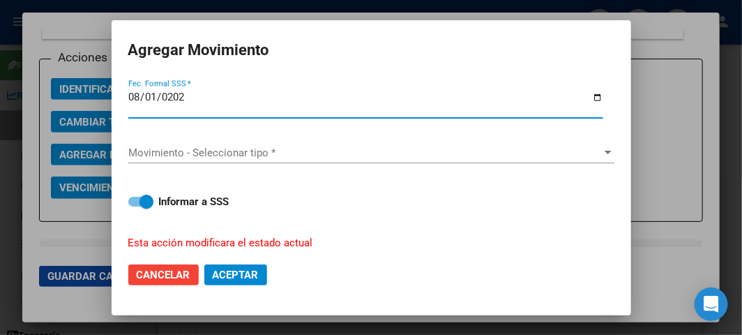
type input "2025-08-01"
click at [477, 162] on div "Movimiento - Seleccionar tipo * Movimiento - Seleccionar tipo *" at bounding box center [371, 152] width 486 height 21
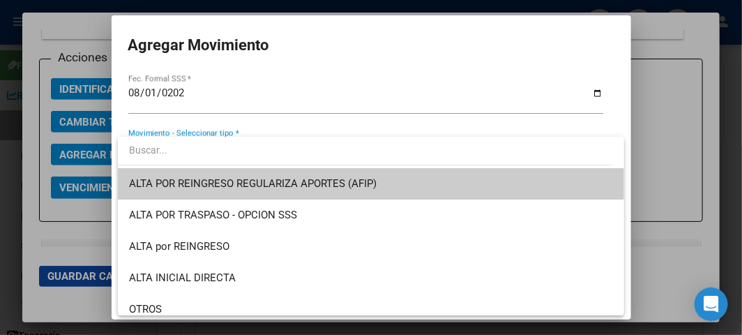
click at [461, 147] on input "dropdown search" at bounding box center [365, 149] width 495 height 29
click at [417, 182] on span "ALTA POR REINGRESO REGULARIZA APORTES (AFIP)" at bounding box center [371, 183] width 484 height 31
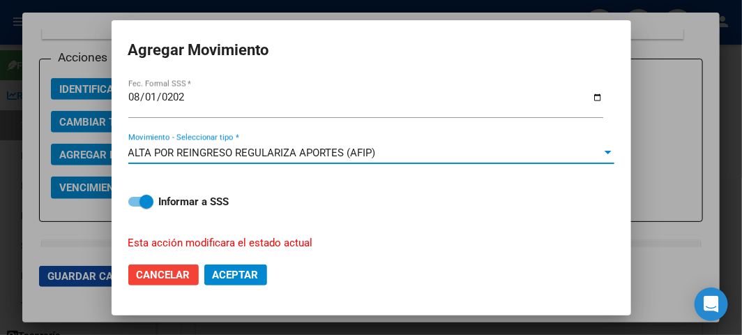
click at [232, 286] on mat-dialog-actions "Cancelar Aceptar" at bounding box center [371, 274] width 486 height 47
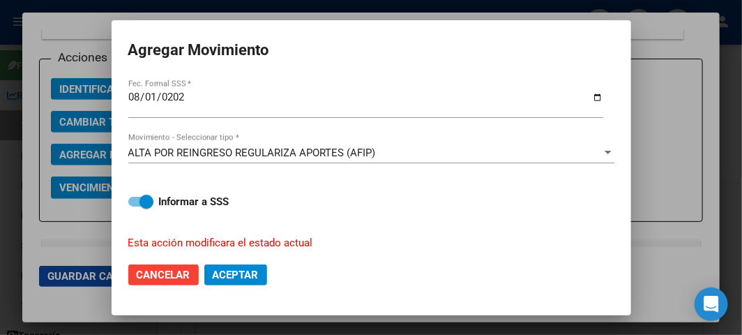
click at [253, 271] on span "Aceptar" at bounding box center [236, 275] width 46 height 13
checkbox input "false"
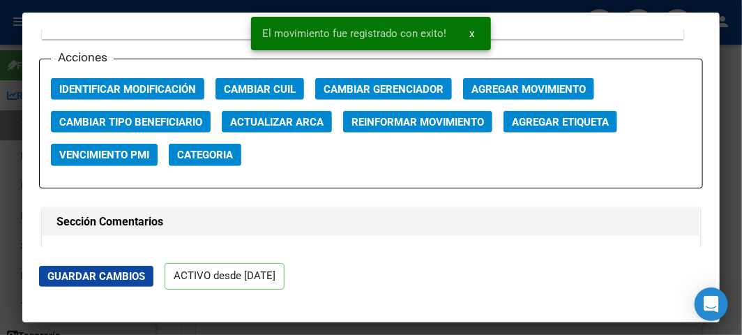
click at [35, 33] on mat-dialog-content "ACTIVO desde 01/08/2025 remove_red_eye Movimientos SSS FTP Sin Certificado Disc…" at bounding box center [371, 138] width 698 height 218
click at [20, 32] on div at bounding box center [371, 167] width 742 height 335
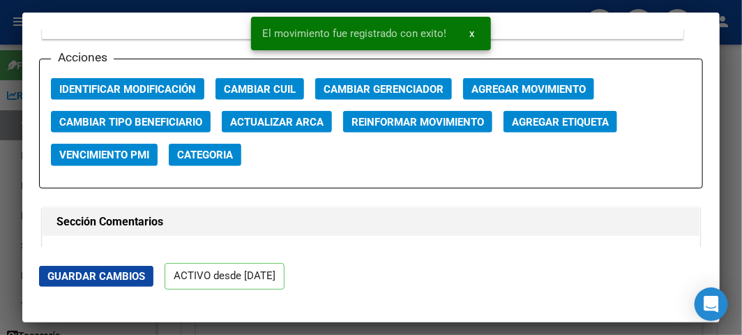
click at [20, 32] on div at bounding box center [371, 167] width 742 height 335
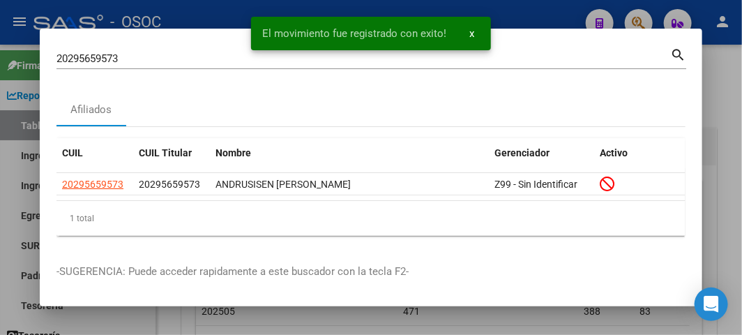
click at [20, 32] on div at bounding box center [371, 167] width 742 height 335
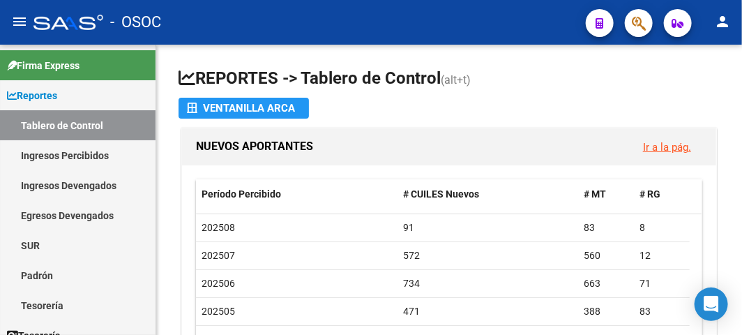
click at [634, 15] on icon "button" at bounding box center [639, 23] width 14 height 16
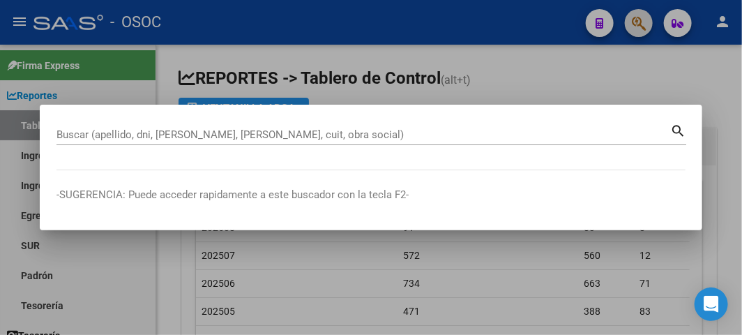
paste input "20307938201"
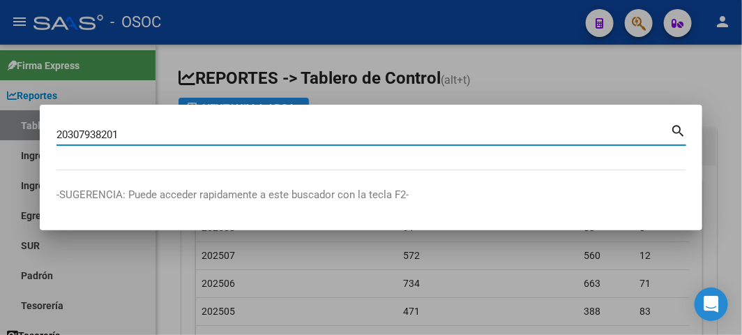
type input "20307938201"
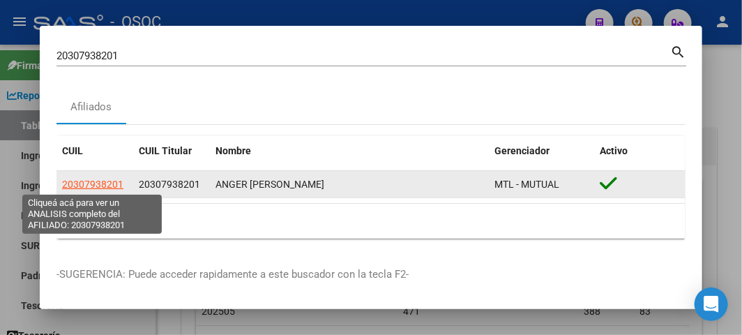
click at [84, 183] on span "20307938201" at bounding box center [92, 184] width 61 height 11
type textarea "20307938201"
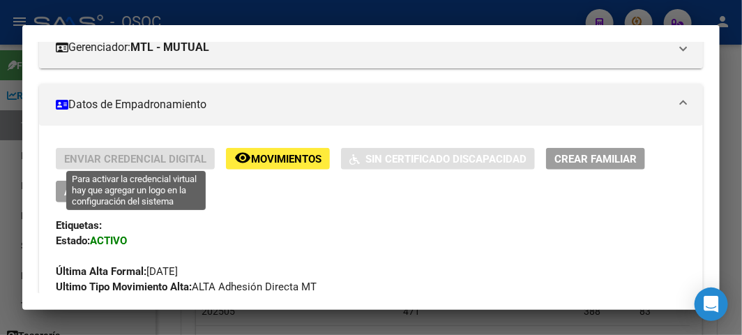
scroll to position [310, 0]
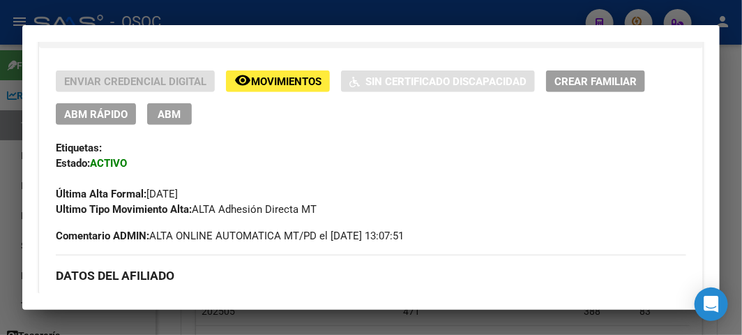
click at [19, 140] on div at bounding box center [371, 167] width 742 height 335
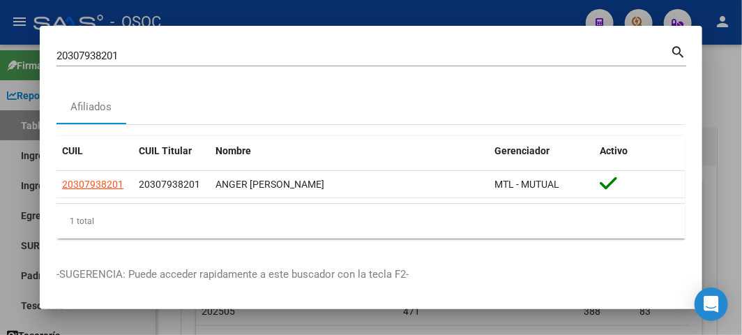
click at [315, 22] on div at bounding box center [371, 167] width 742 height 335
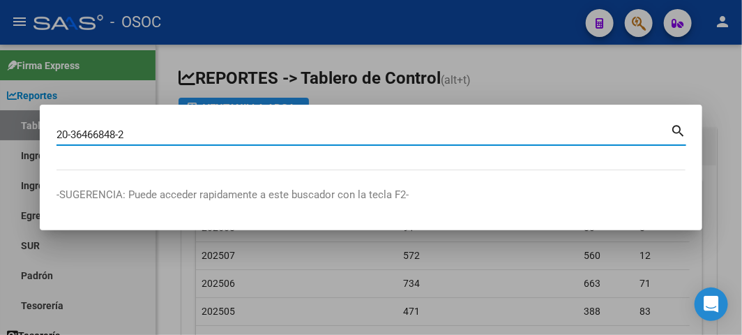
type input "20364668482"
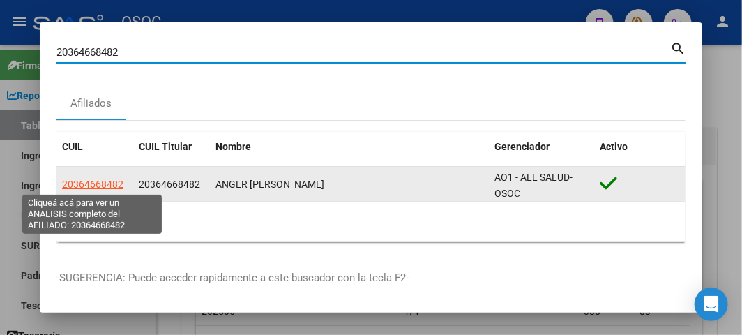
click at [102, 182] on span "20364668482" at bounding box center [92, 184] width 61 height 11
type textarea "20364668482"
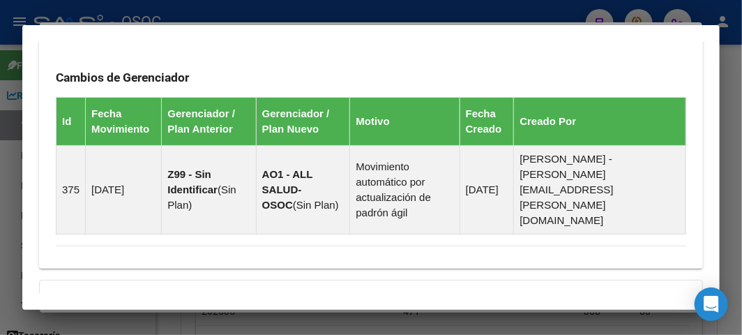
scroll to position [1153, 0]
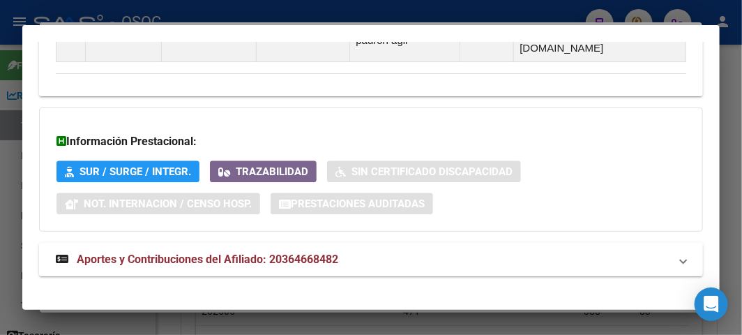
click at [304, 253] on span "Aportes y Contribuciones del Afiliado: 20364668482" at bounding box center [208, 259] width 262 height 13
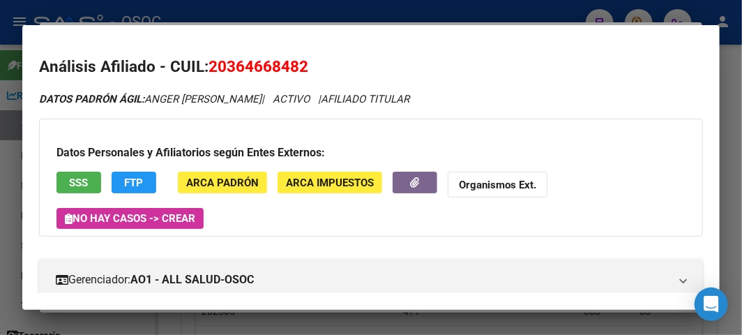
scroll to position [310, 0]
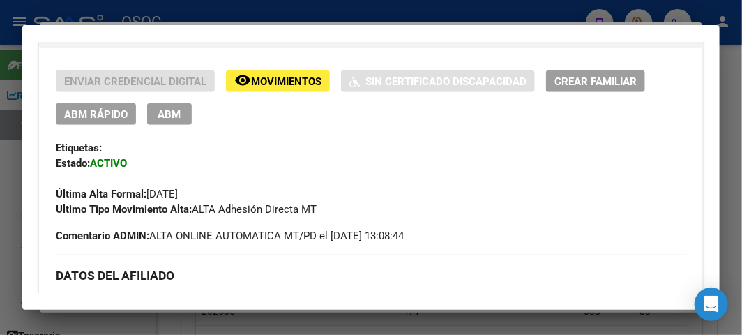
click at [112, 122] on button "ABM Rápido" at bounding box center [96, 114] width 80 height 22
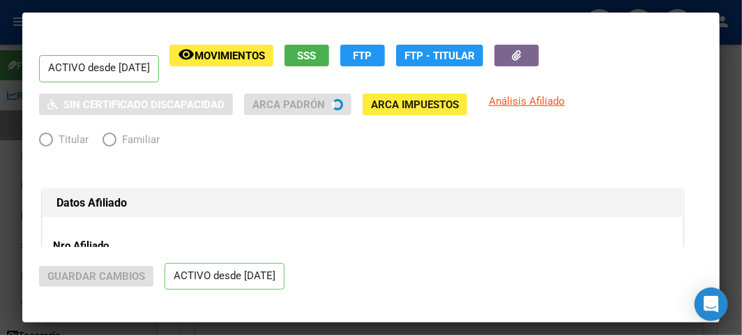
radio input "true"
type input "20-36466848-2"
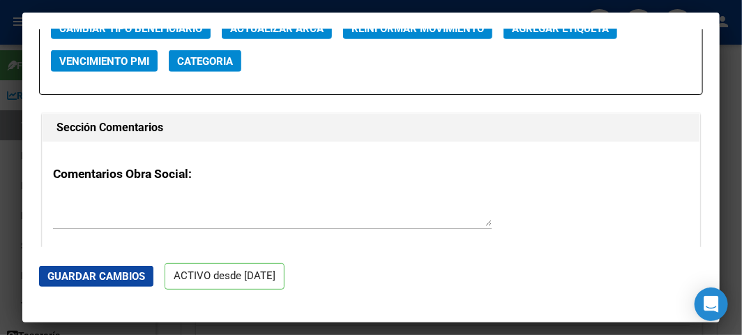
scroll to position [2015, 0]
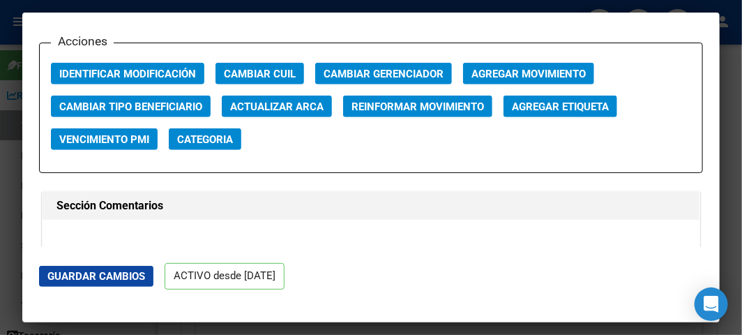
click at [190, 96] on button "Cambiar Tipo Beneficiario" at bounding box center [131, 107] width 160 height 22
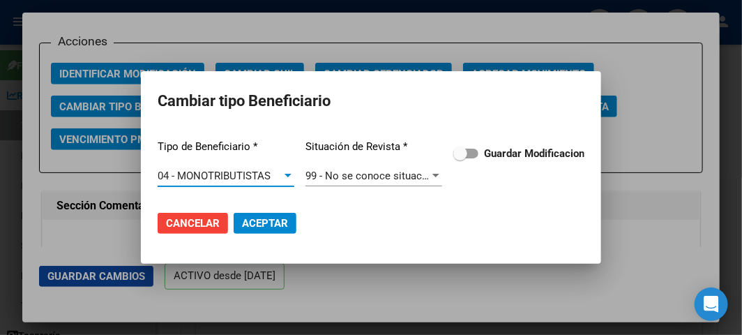
click at [477, 157] on span at bounding box center [466, 154] width 25 height 10
click at [461, 158] on input "Guardar Modificacion" at bounding box center [460, 158] width 1 height 1
click at [300, 214] on mat-dialog-actions "Cancelar Aceptar" at bounding box center [371, 223] width 427 height 47
click at [277, 220] on span "Aceptar" at bounding box center [265, 223] width 46 height 13
checkbox input "false"
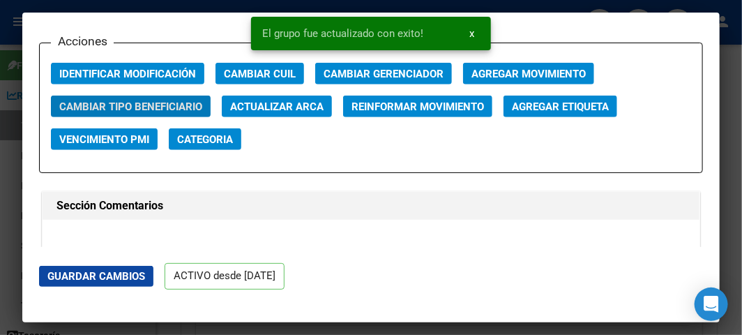
click at [13, 94] on div at bounding box center [371, 167] width 742 height 335
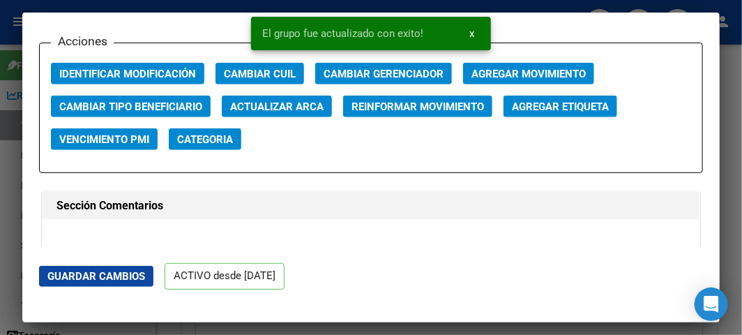
click at [13, 94] on div at bounding box center [371, 167] width 742 height 335
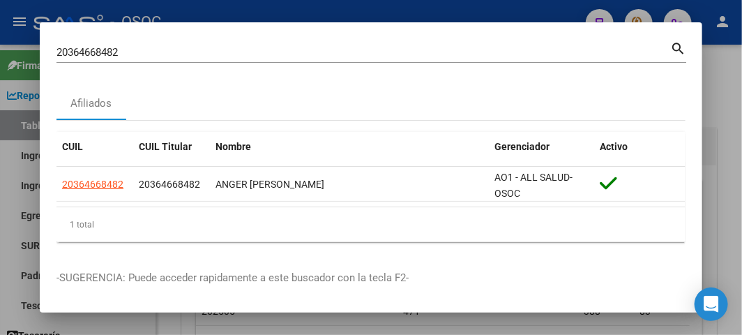
click at [110, 49] on input "20364668482" at bounding box center [364, 52] width 614 height 13
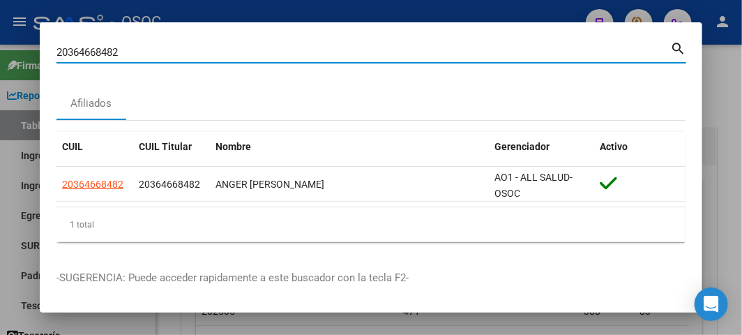
click at [110, 49] on input "20364668482" at bounding box center [364, 52] width 614 height 13
paste input "7431541756"
type input "27431541756"
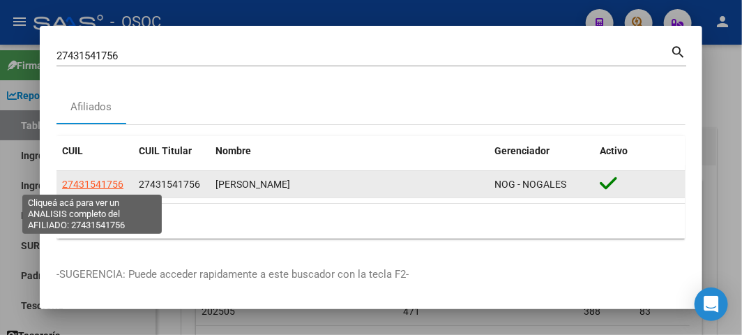
click at [102, 179] on span "27431541756" at bounding box center [92, 184] width 61 height 11
type textarea "27431541756"
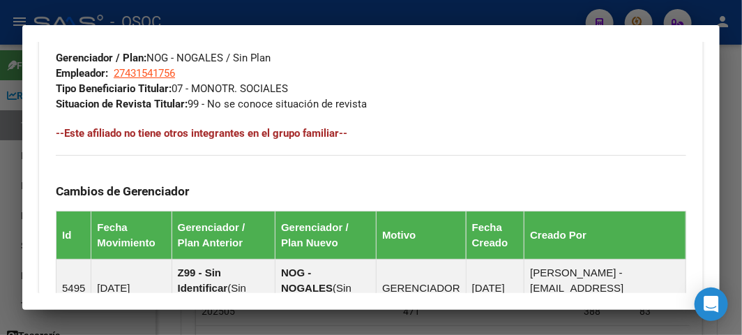
scroll to position [1123, 0]
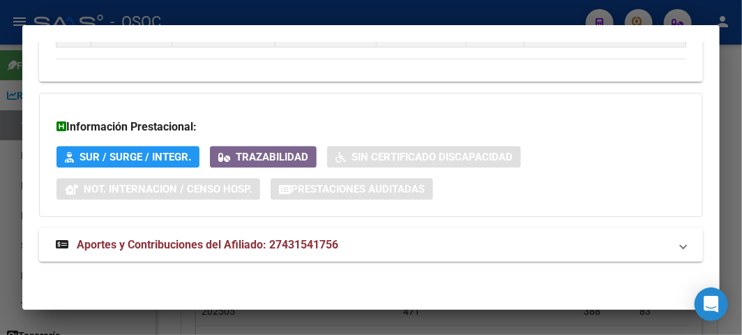
click at [166, 239] on span "Aportes y Contribuciones del Afiliado: 27431541756" at bounding box center [208, 244] width 262 height 13
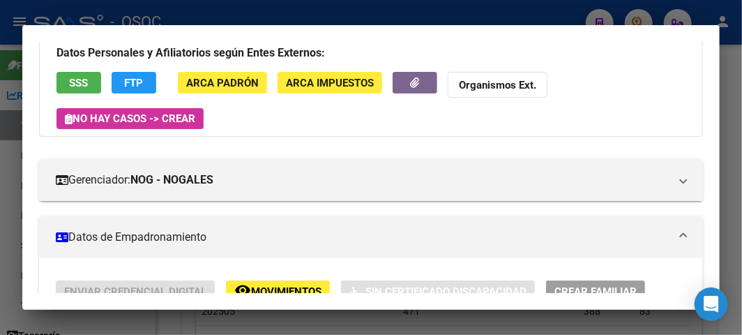
scroll to position [232, 0]
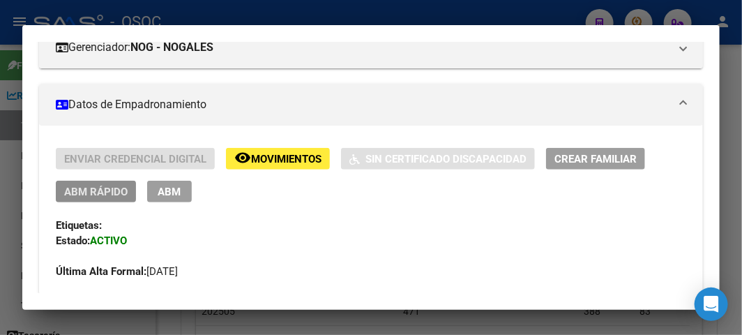
click at [94, 196] on span "ABM Rápido" at bounding box center [95, 192] width 63 height 13
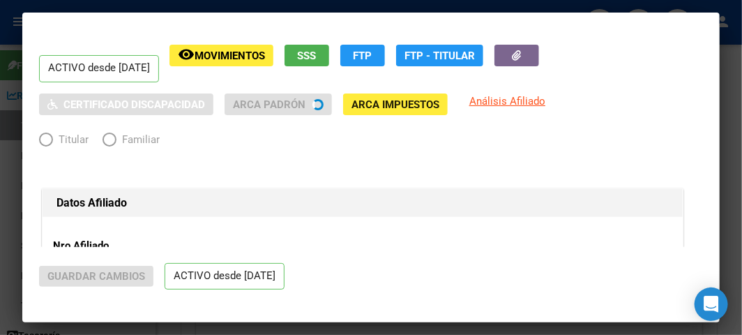
radio input "true"
type input "27-43154175-6"
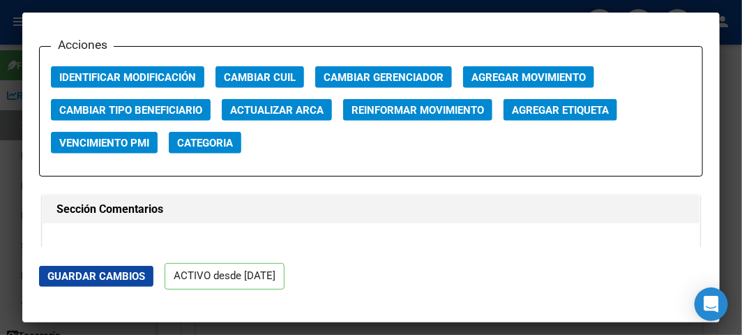
scroll to position [2015, 0]
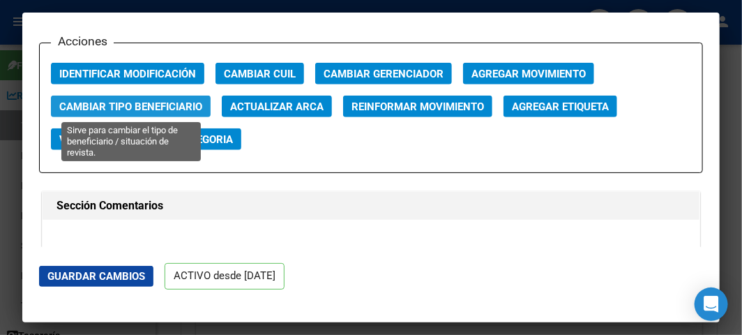
click at [130, 105] on span "Cambiar Tipo Beneficiario" at bounding box center [130, 106] width 143 height 13
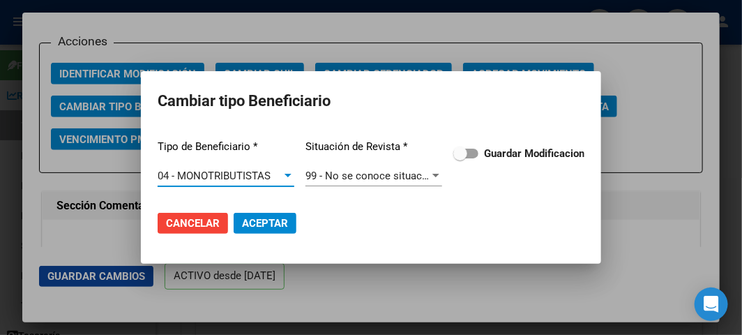
click at [470, 154] on span at bounding box center [466, 154] width 25 height 10
click at [461, 158] on input "Guardar Modificacion" at bounding box center [460, 158] width 1 height 1
click at [269, 228] on span "Aceptar" at bounding box center [265, 223] width 46 height 13
checkbox input "false"
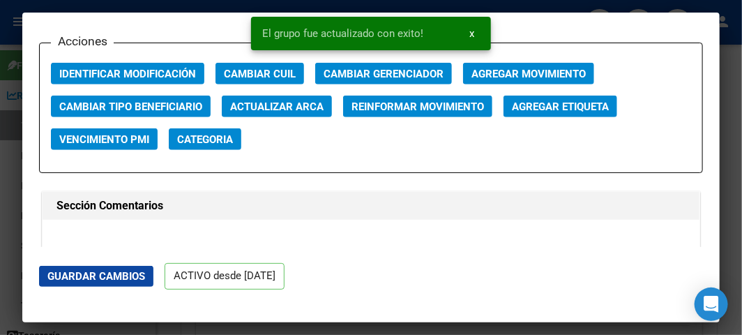
click at [4, 29] on div at bounding box center [371, 167] width 742 height 335
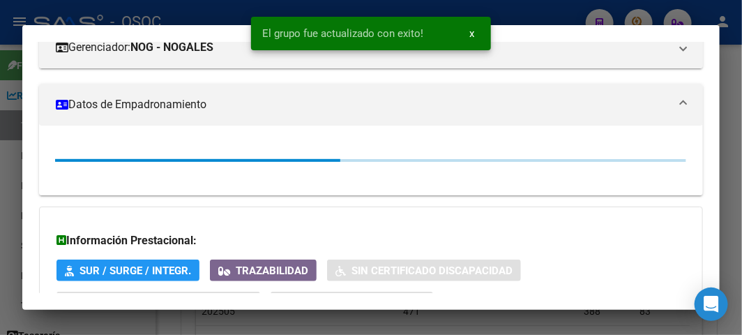
click at [4, 29] on div at bounding box center [371, 167] width 742 height 335
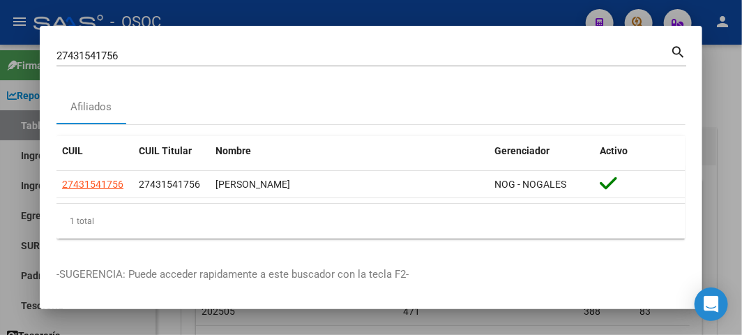
click at [196, 54] on input "27431541756" at bounding box center [364, 56] width 614 height 13
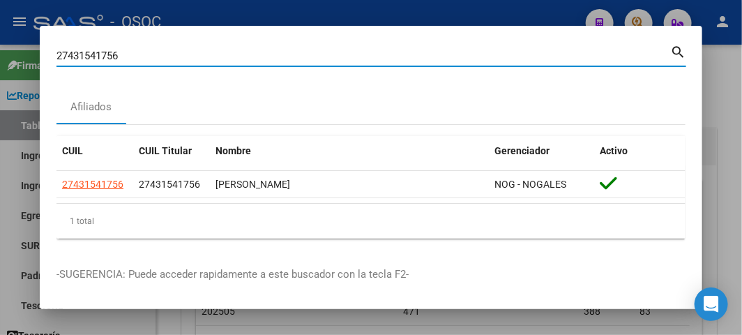
paste input "0337314970"
type input "20337314970"
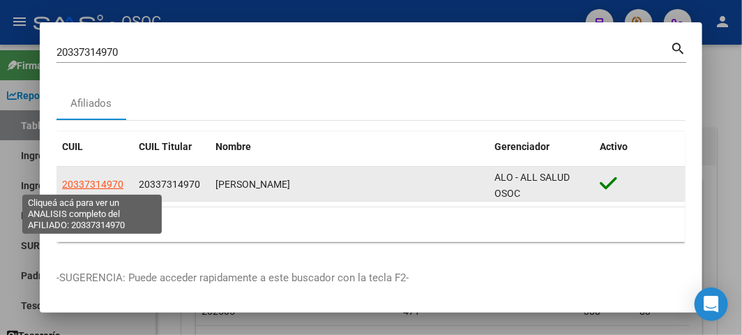
click at [87, 179] on span "20337314970" at bounding box center [92, 184] width 61 height 11
type textarea "20337314970"
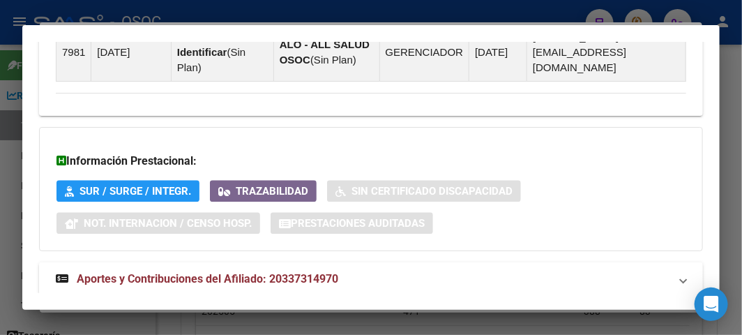
scroll to position [1139, 0]
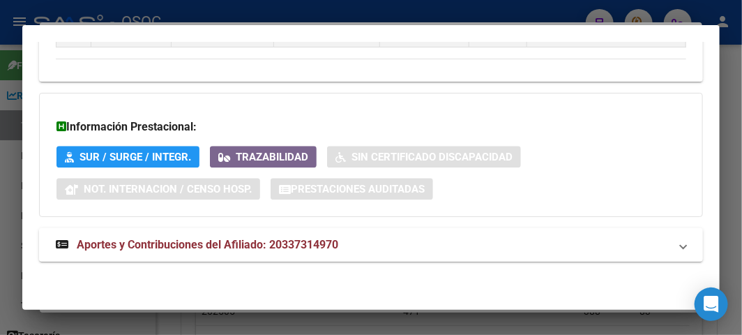
click at [137, 247] on span "Aportes y Contribuciones del Afiliado: 20337314970" at bounding box center [208, 244] width 262 height 13
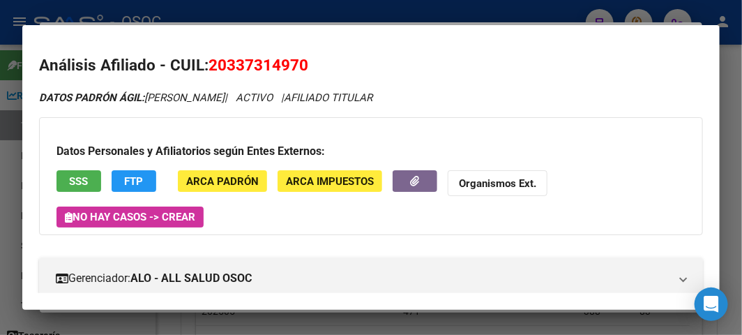
scroll to position [0, 0]
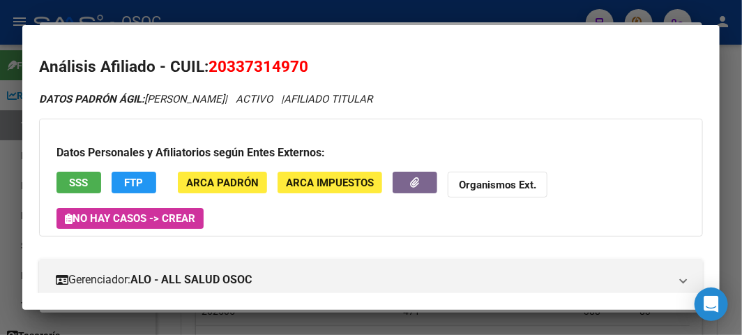
click at [89, 183] on button "SSS" at bounding box center [79, 183] width 45 height 22
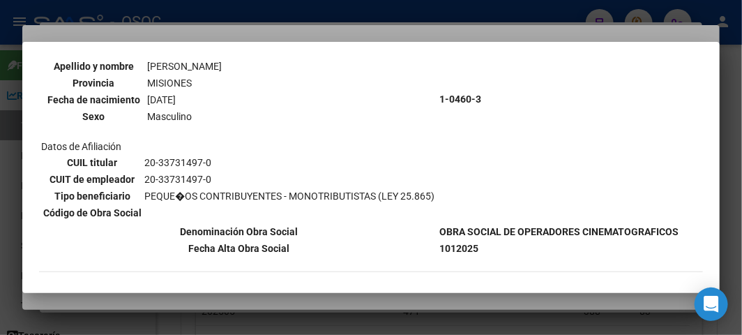
scroll to position [155, 0]
click at [294, 37] on div at bounding box center [371, 167] width 742 height 335
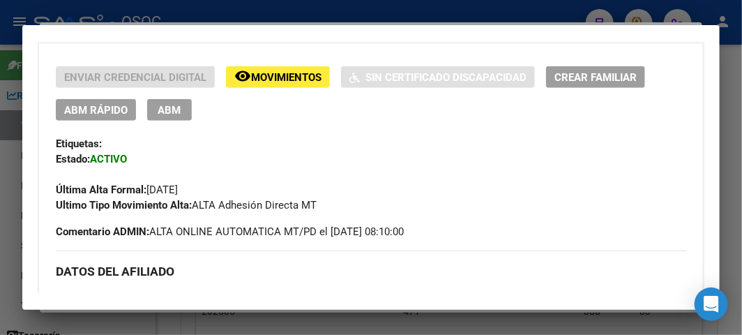
scroll to position [232, 0]
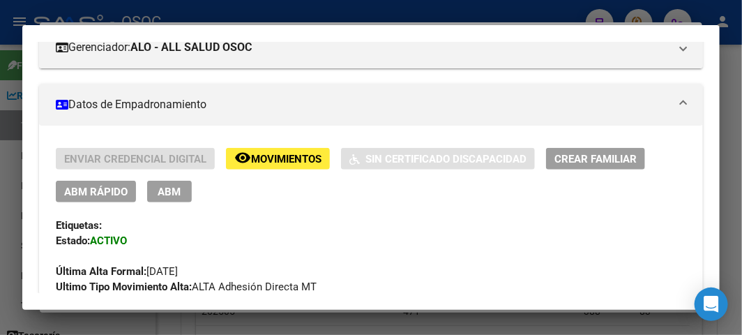
click at [89, 172] on div "Enviar Credencial Digital remove_red_eye Movimientos Sin Certificado Discapacid…" at bounding box center [371, 175] width 631 height 54
click at [91, 185] on span "ABM Rápido" at bounding box center [95, 191] width 63 height 13
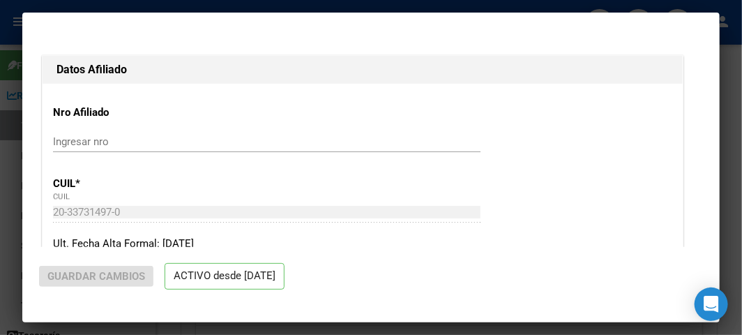
radio input "true"
type input "20-33731497-0"
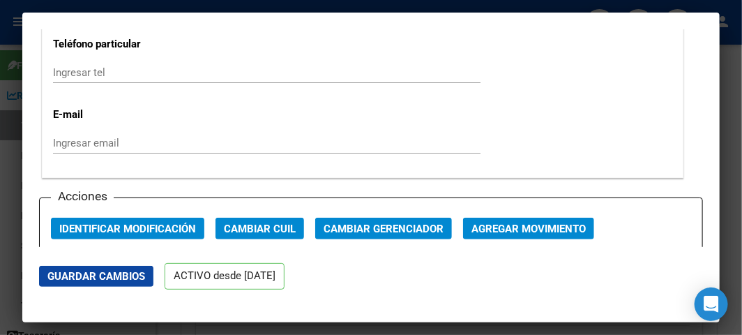
scroll to position [1938, 0]
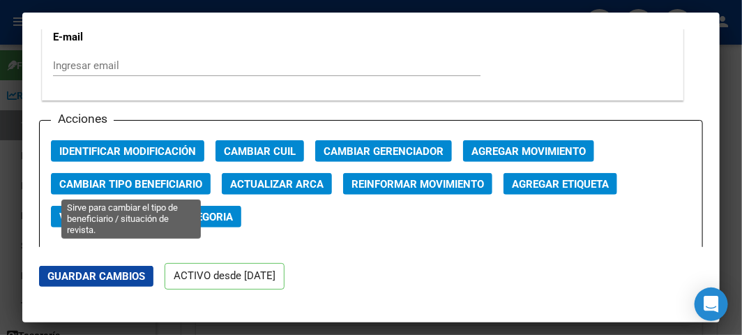
click at [179, 186] on span "Cambiar Tipo Beneficiario" at bounding box center [130, 184] width 143 height 13
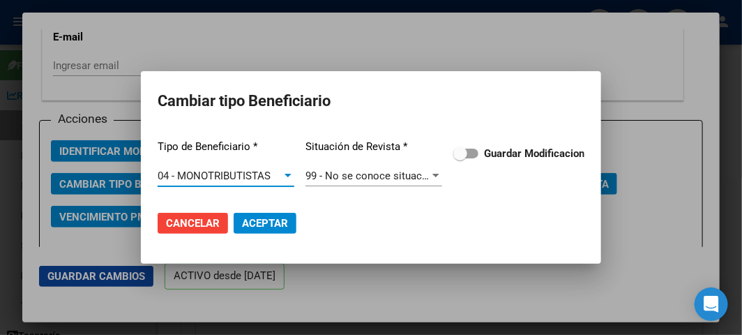
click at [457, 159] on span at bounding box center [461, 154] width 14 height 14
click at [460, 159] on input "Guardar Modificacion" at bounding box center [460, 158] width 1 height 1
click at [246, 217] on span "Aceptar" at bounding box center [265, 223] width 46 height 13
checkbox input "false"
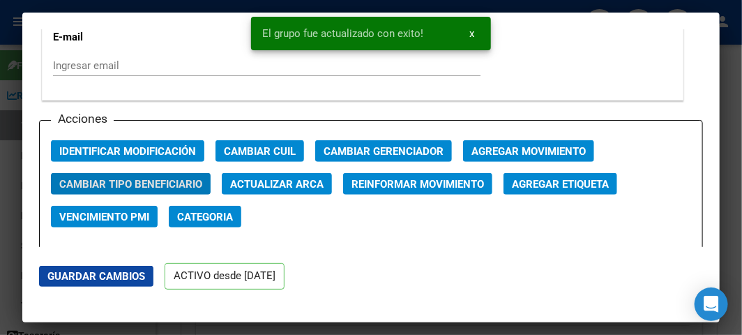
click at [6, 61] on div at bounding box center [371, 167] width 742 height 335
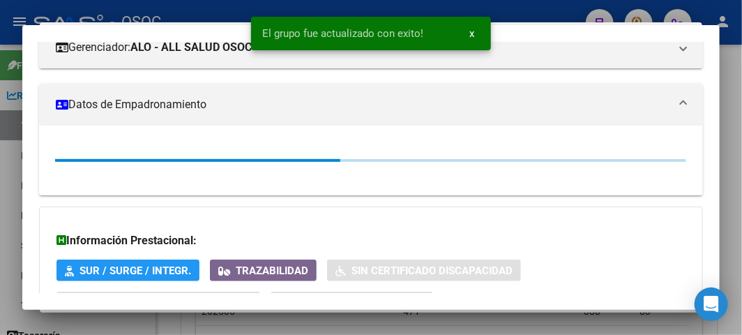
click at [6, 61] on div at bounding box center [371, 167] width 742 height 335
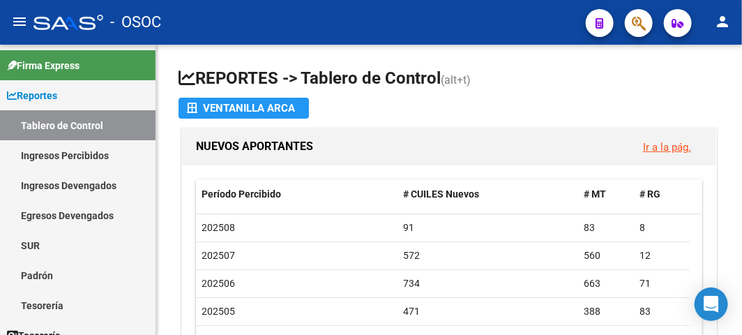
click at [632, 25] on icon "button" at bounding box center [639, 23] width 14 height 16
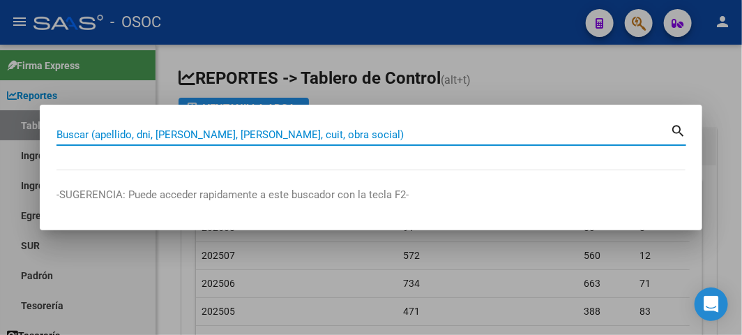
paste input "23381986969"
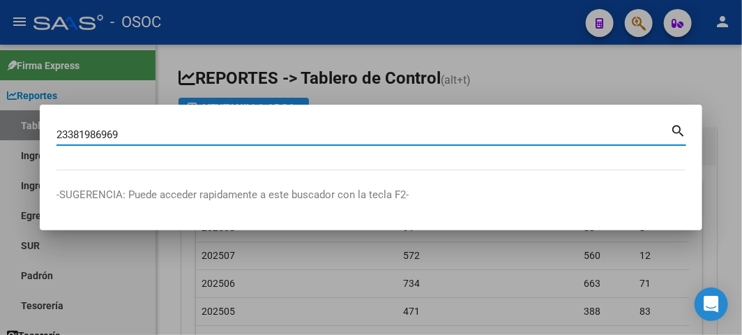
type input "23381986969"
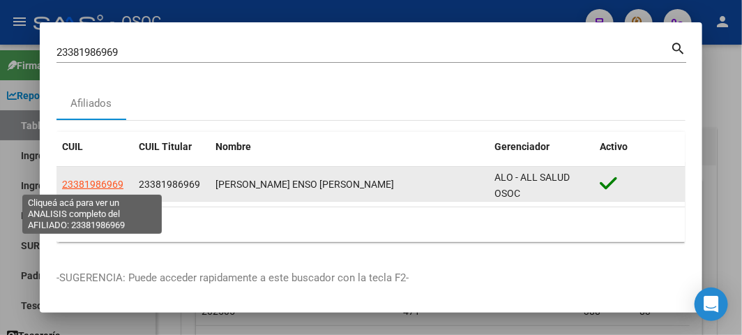
click at [99, 186] on span "23381986969" at bounding box center [92, 184] width 61 height 11
type textarea "23381986969"
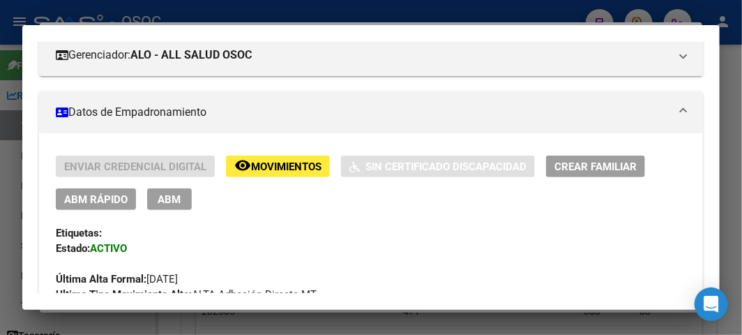
scroll to position [232, 0]
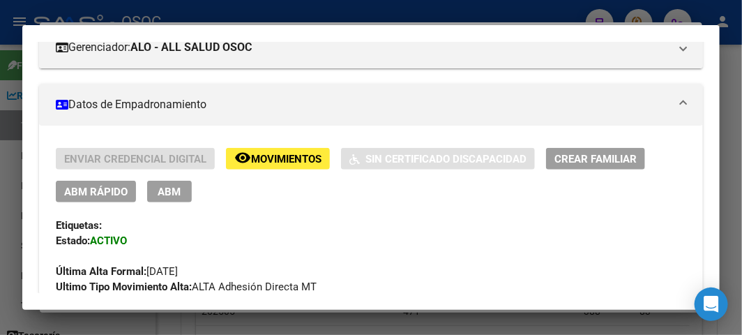
click at [87, 192] on span "ABM Rápido" at bounding box center [95, 192] width 63 height 13
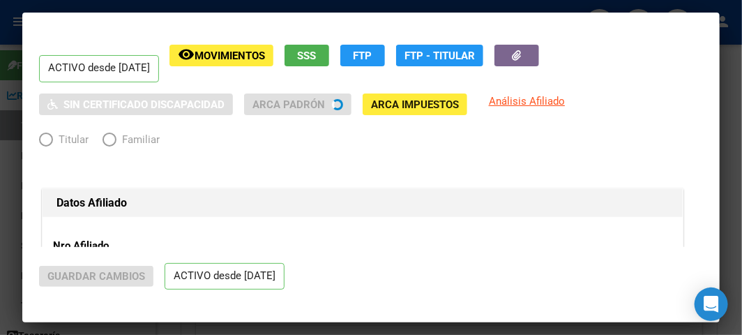
radio input "true"
type input "23-38198696-9"
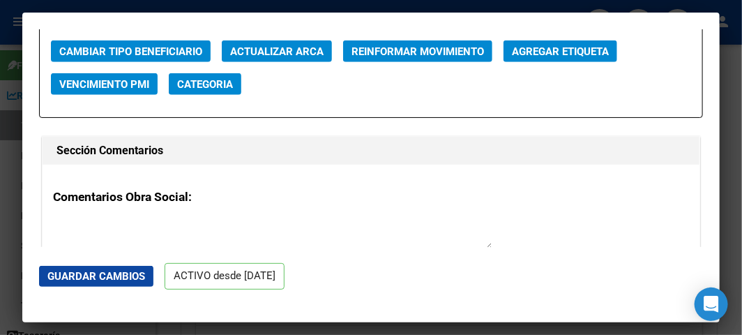
scroll to position [2015, 0]
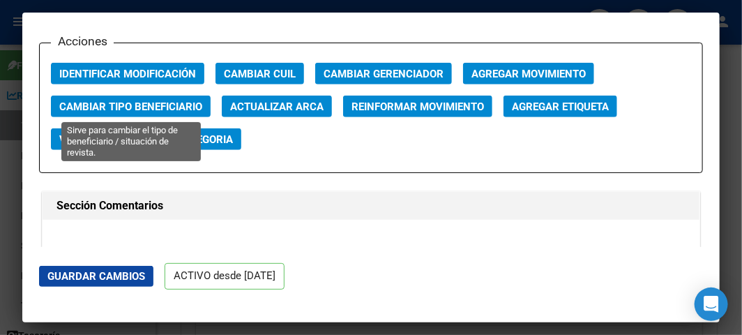
click at [124, 108] on span "Cambiar Tipo Beneficiario" at bounding box center [130, 106] width 143 height 13
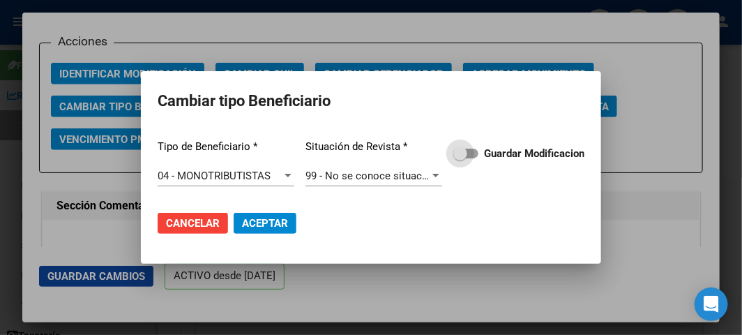
click at [498, 159] on span "Guardar Modificacion" at bounding box center [534, 153] width 100 height 17
click at [461, 159] on input "Guardar Modificacion" at bounding box center [460, 158] width 1 height 1
click at [294, 223] on button "Aceptar" at bounding box center [265, 223] width 63 height 21
checkbox input "false"
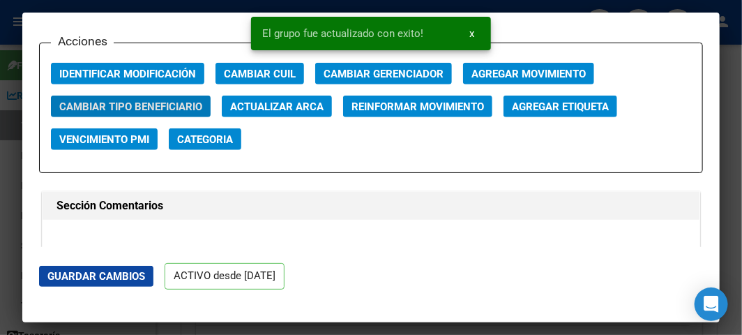
click at [8, 109] on div at bounding box center [371, 167] width 742 height 335
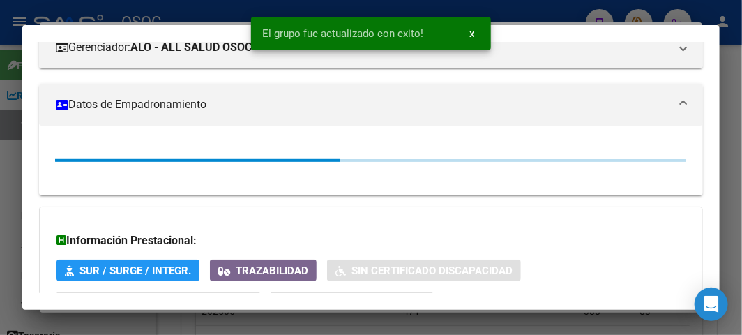
click at [8, 109] on div at bounding box center [371, 167] width 742 height 335
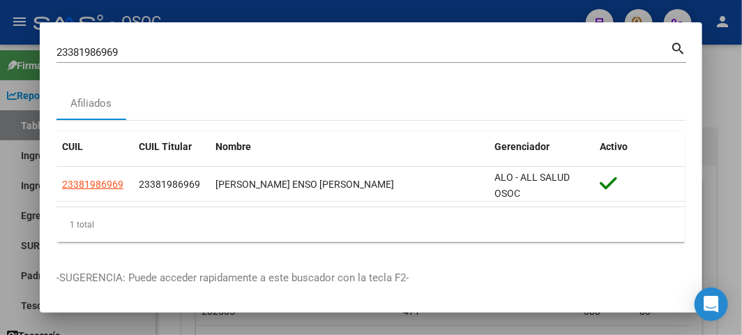
click at [8, 109] on div at bounding box center [371, 167] width 742 height 335
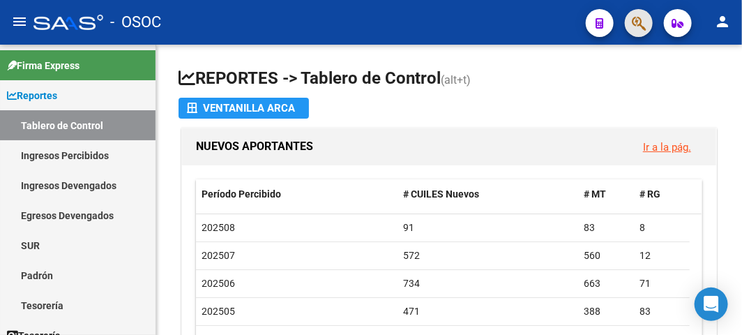
click at [642, 14] on span "button" at bounding box center [639, 23] width 14 height 29
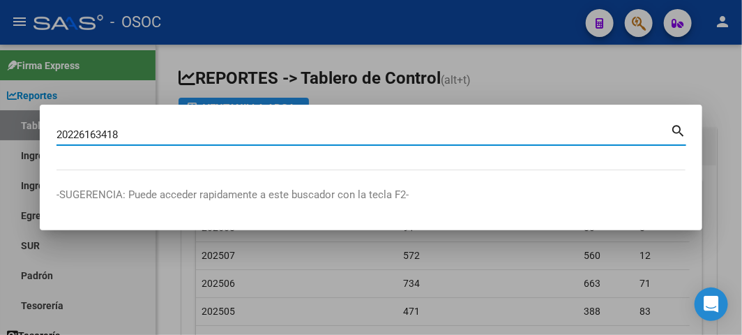
type input "20226163418"
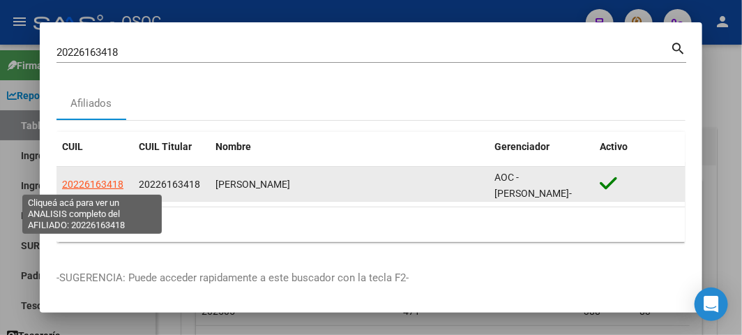
click at [93, 184] on span "20226163418" at bounding box center [92, 184] width 61 height 11
type textarea "20226163418"
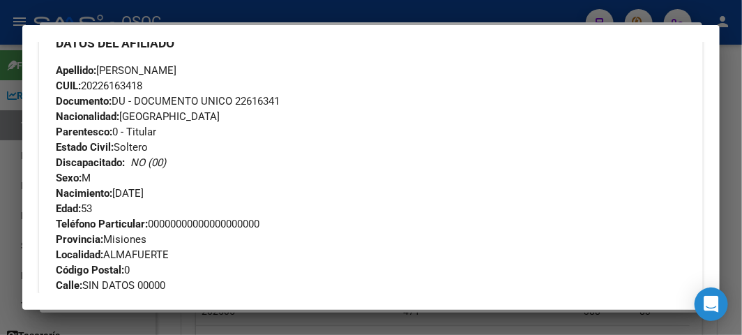
scroll to position [1005, 0]
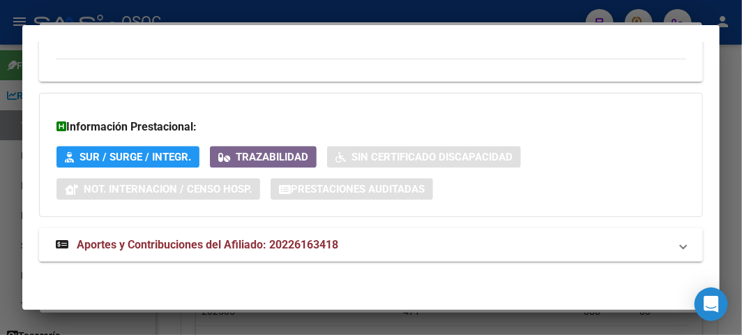
click at [256, 251] on span "Aportes y Contribuciones del Afiliado: 20226163418" at bounding box center [208, 244] width 262 height 13
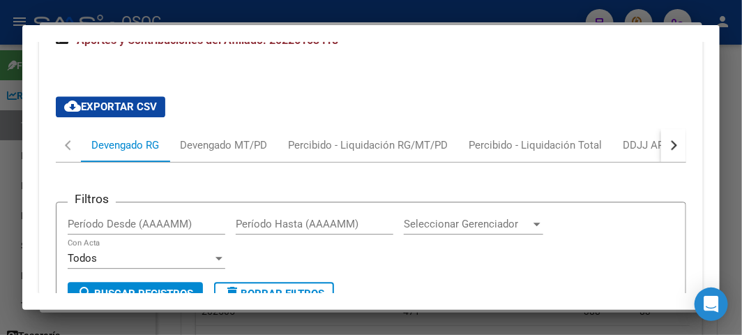
scroll to position [1240, 0]
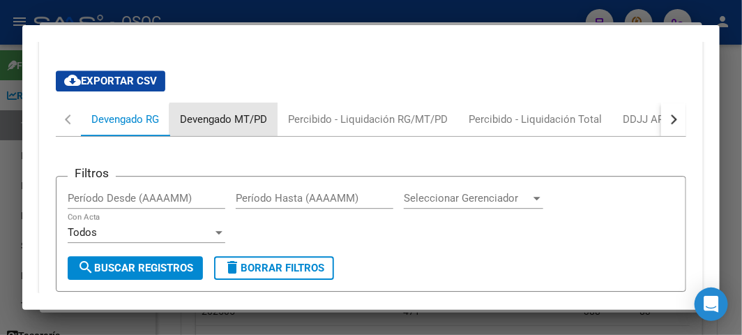
click at [237, 126] on div "Devengado MT/PD" at bounding box center [223, 119] width 87 height 15
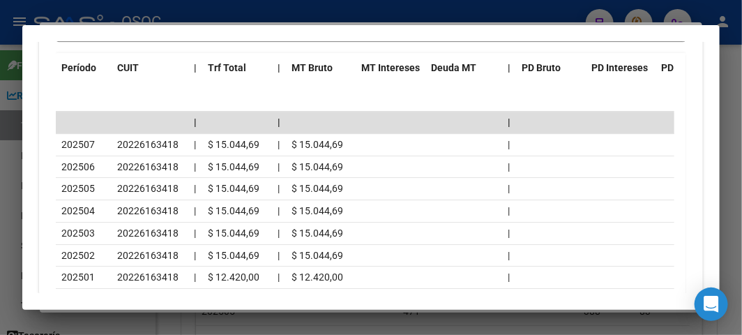
scroll to position [1533, 0]
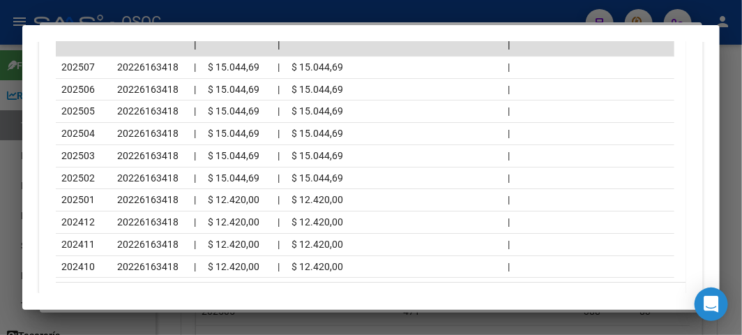
click at [279, 15] on div at bounding box center [371, 167] width 742 height 335
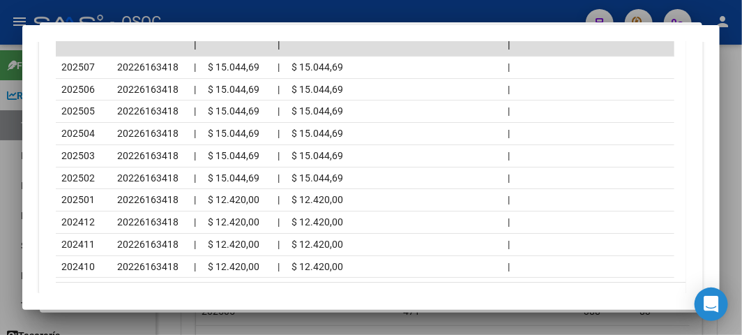
click at [279, 15] on div at bounding box center [371, 167] width 742 height 335
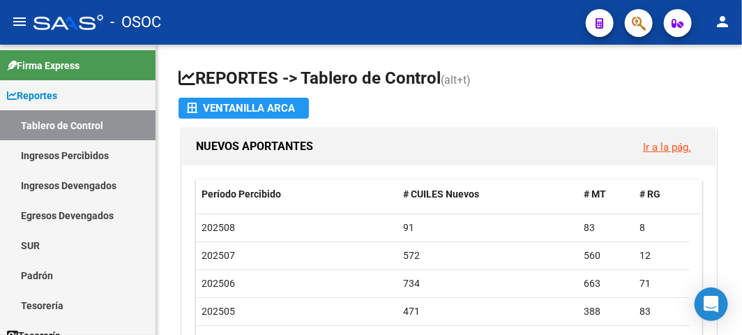
click at [630, 19] on button "button" at bounding box center [639, 23] width 28 height 28
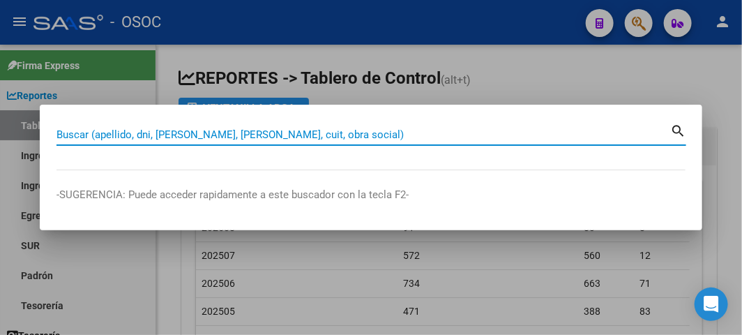
paste input "45553165"
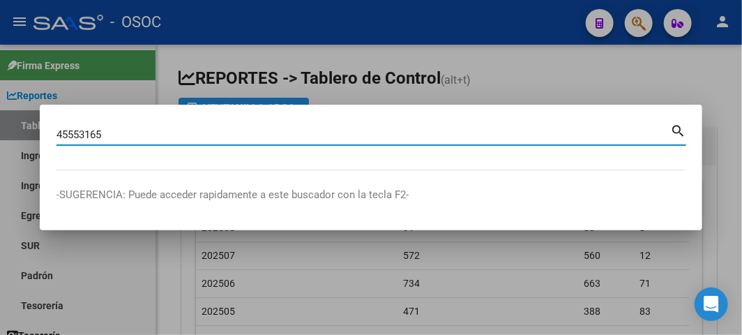
type input "45553165"
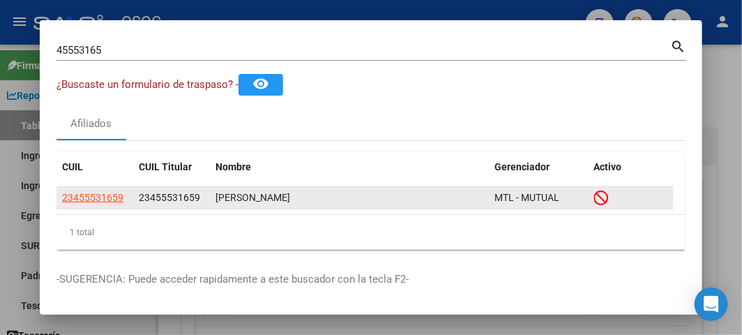
click at [73, 203] on app-link-go-to "23455531659" at bounding box center [92, 198] width 61 height 16
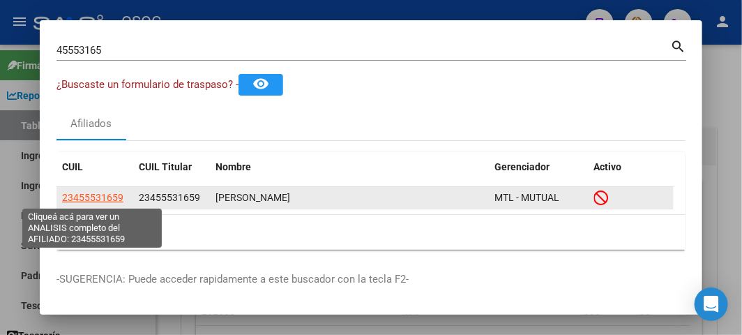
click at [75, 196] on span "23455531659" at bounding box center [92, 197] width 61 height 11
type textarea "23455531659"
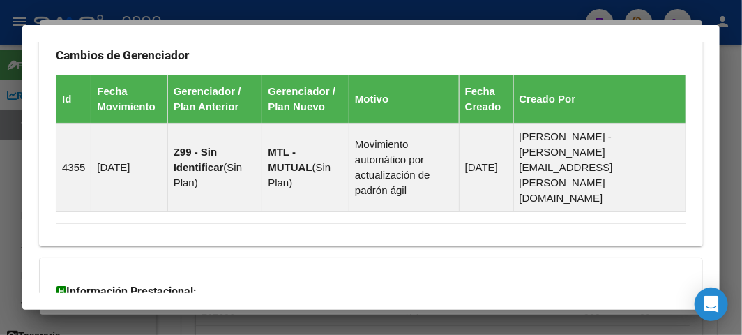
scroll to position [1184, 0]
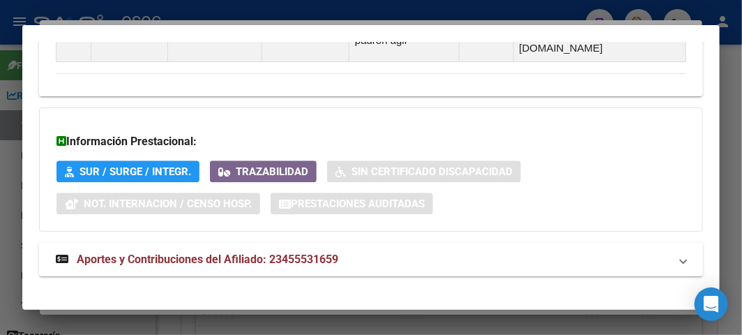
click at [255, 243] on mat-expansion-panel-header "Aportes y Contribuciones del Afiliado: 23455531659" at bounding box center [371, 259] width 664 height 33
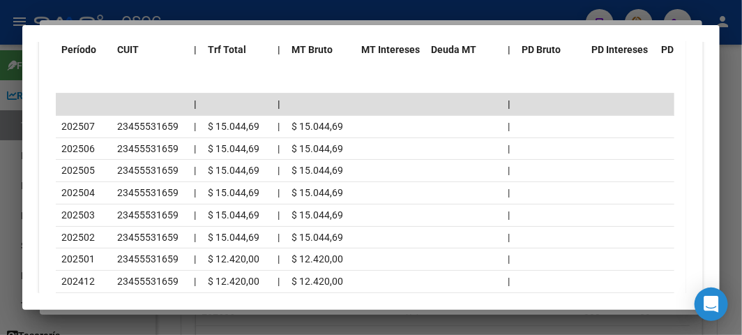
scroll to position [1669, 0]
click at [123, 296] on mat-dialog-container "Análisis Afiliado - CUIL: 23455531659 DATOS PADRÓN ÁGIL: BRAVO AXEL ALEJANDRO |…" at bounding box center [371, 167] width 698 height 285
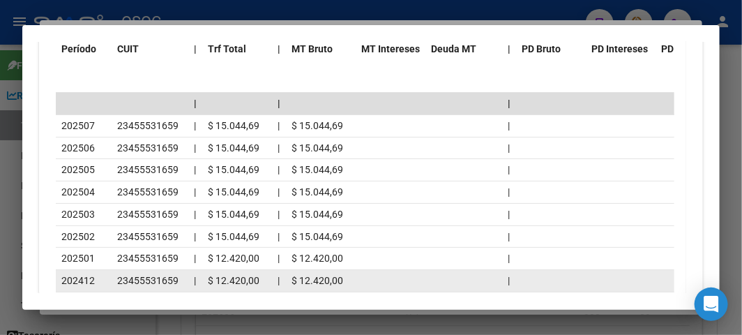
click at [129, 275] on span "23455531659" at bounding box center [147, 280] width 61 height 11
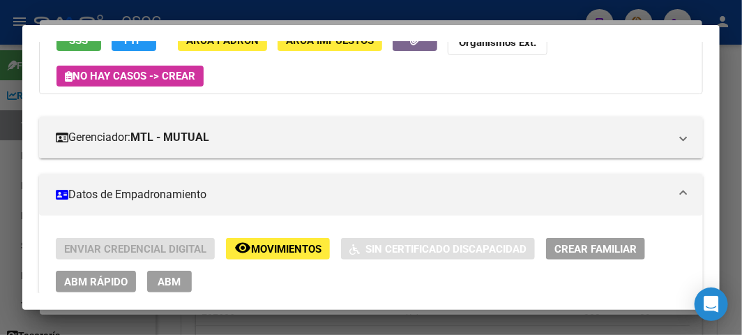
scroll to position [40, 0]
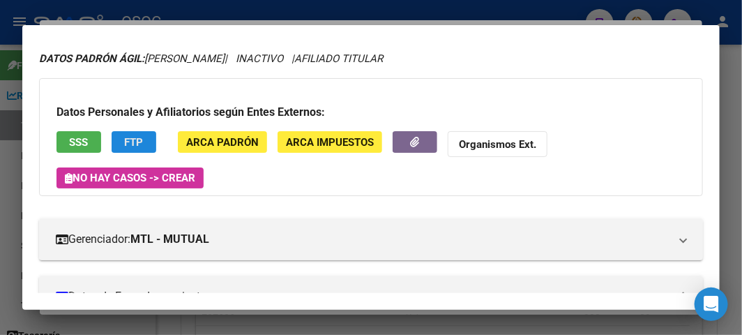
click at [140, 135] on span "FTP" at bounding box center [134, 141] width 19 height 13
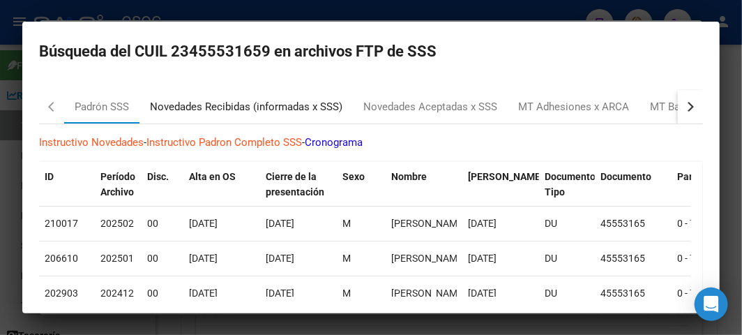
click at [197, 103] on div "Novedades Recibidas (informadas x SSS)" at bounding box center [246, 107] width 193 height 16
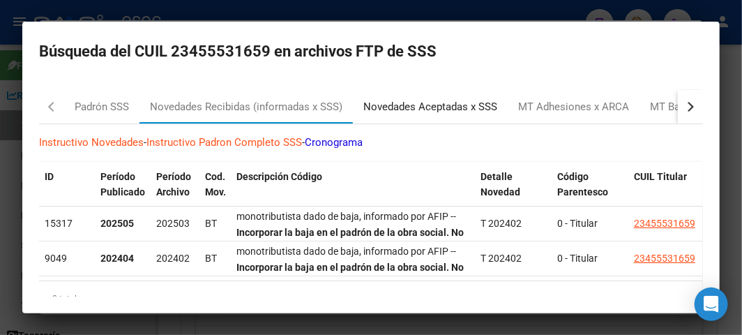
click at [415, 95] on div "Novedades Aceptadas x SSS" at bounding box center [430, 106] width 155 height 33
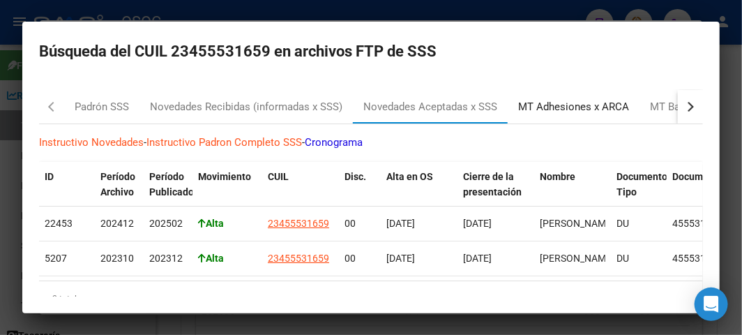
click at [548, 90] on div "MT Adhesiones x ARCA" at bounding box center [574, 106] width 132 height 33
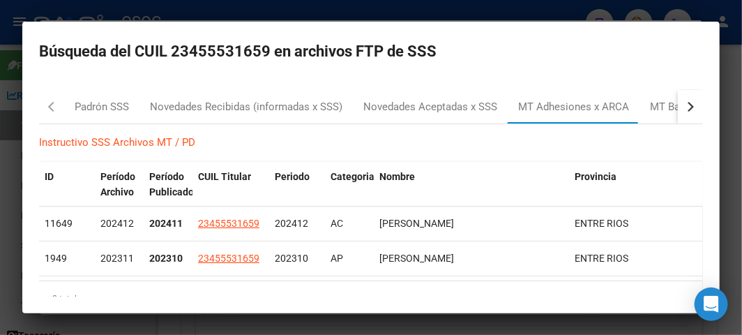
click at [99, 10] on div at bounding box center [371, 167] width 742 height 335
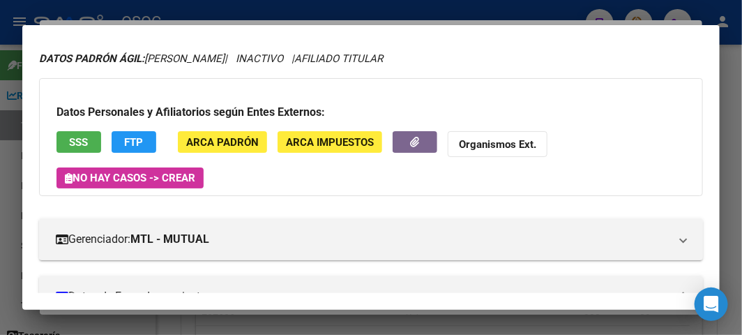
click at [80, 142] on span "SSS" at bounding box center [79, 142] width 19 height 13
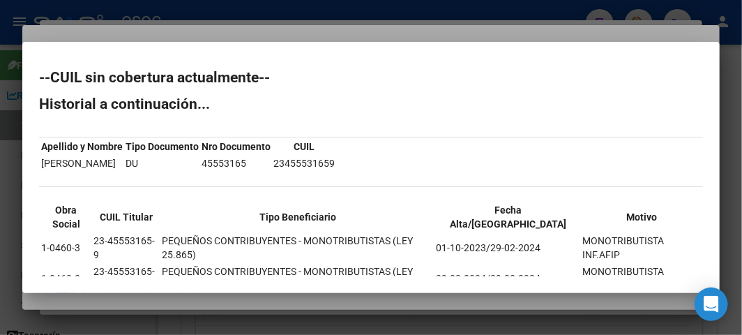
click at [114, 43] on mat-dialog-container "--CUIL sin cobertura actualmente-- Historial a continuación... Apellido y Nombr…" at bounding box center [371, 167] width 698 height 251
click at [154, 27] on div at bounding box center [371, 167] width 742 height 335
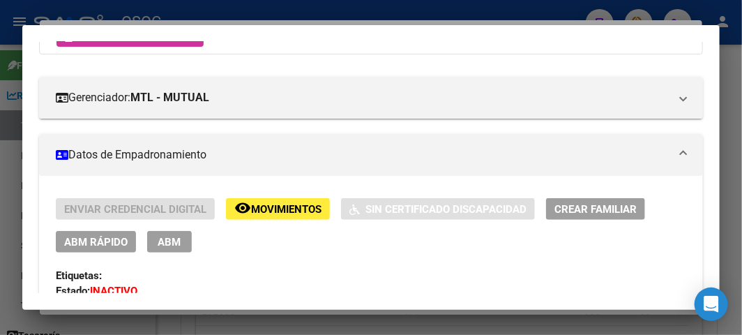
scroll to position [274, 0]
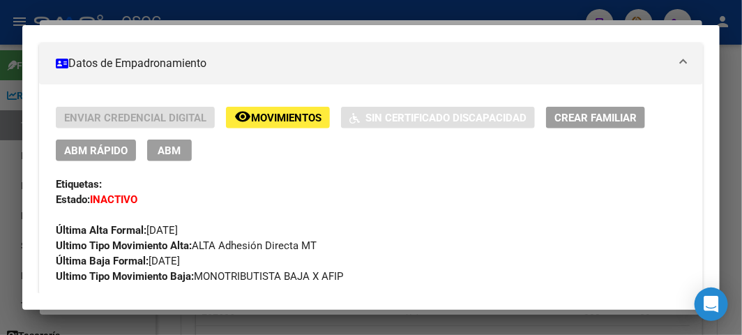
click at [128, 156] on button "ABM Rápido" at bounding box center [96, 151] width 80 height 22
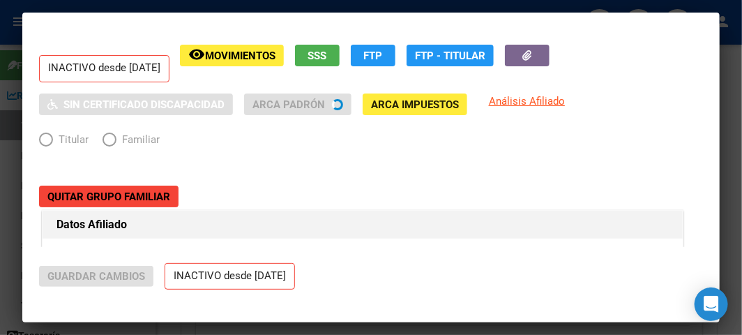
radio input "true"
type input "23-45553165-9"
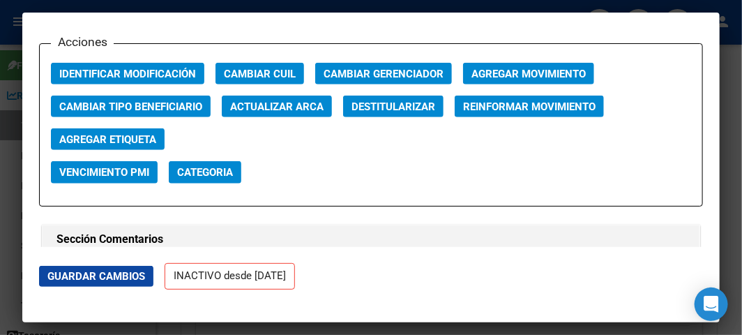
scroll to position [2015, 0]
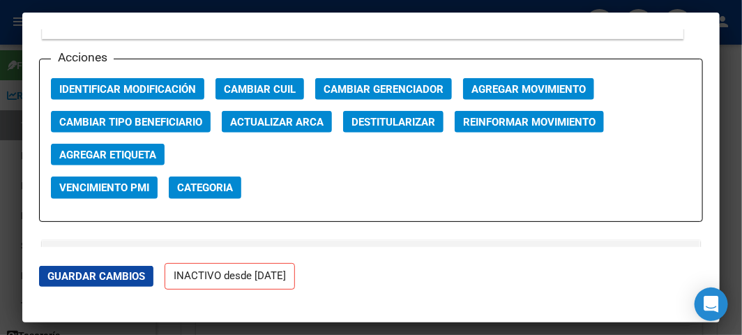
click at [488, 85] on span "Agregar Movimiento" at bounding box center [529, 89] width 114 height 13
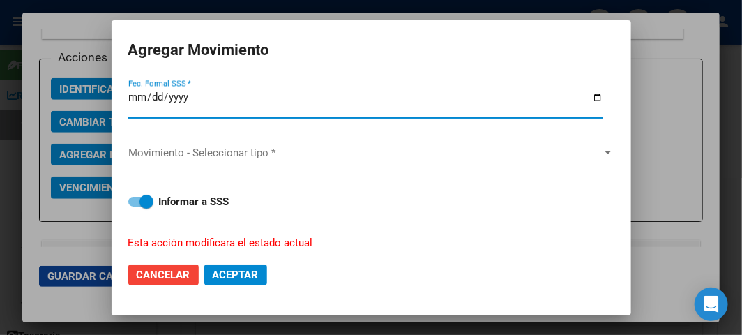
type input "0225-08-01"
type input "2025-08-01"
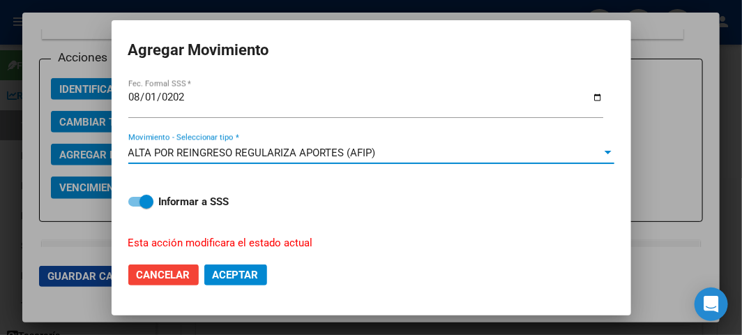
click at [246, 274] on span "Aceptar" at bounding box center [236, 275] width 46 height 13
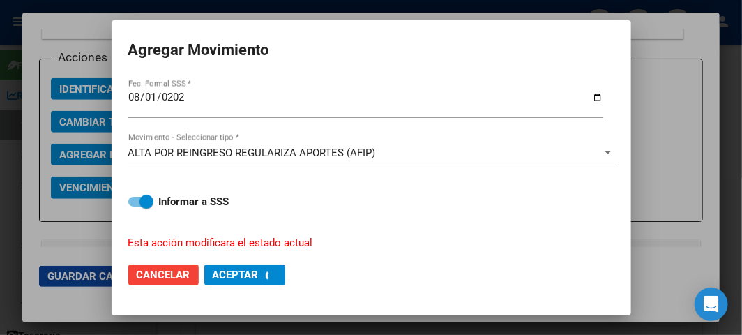
checkbox input "false"
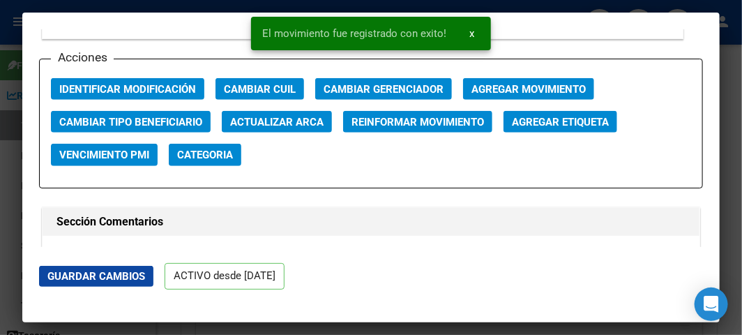
click at [26, 112] on mat-dialog-content "ACTIVO desde 01/08/2025 remove_red_eye Movimientos SSS FTP Sin Certificado Disc…" at bounding box center [371, 138] width 698 height 218
click at [20, 112] on div at bounding box center [371, 167] width 742 height 335
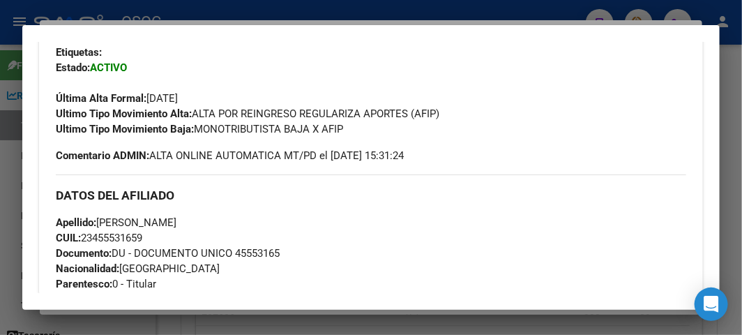
scroll to position [428, 0]
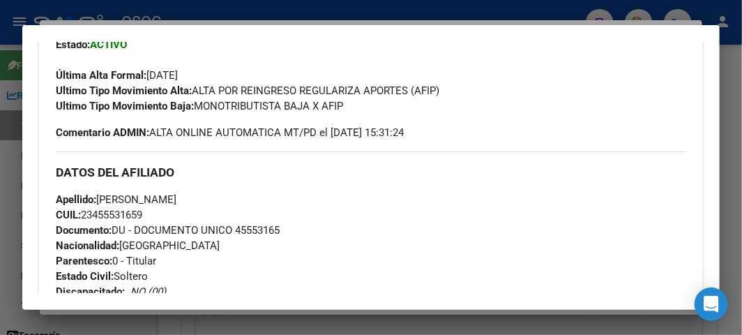
click at [265, 228] on span "Documento: DU - DOCUMENTO UNICO 45553165" at bounding box center [168, 230] width 224 height 13
copy span "45553165"
